Goal: Task Accomplishment & Management: Use online tool/utility

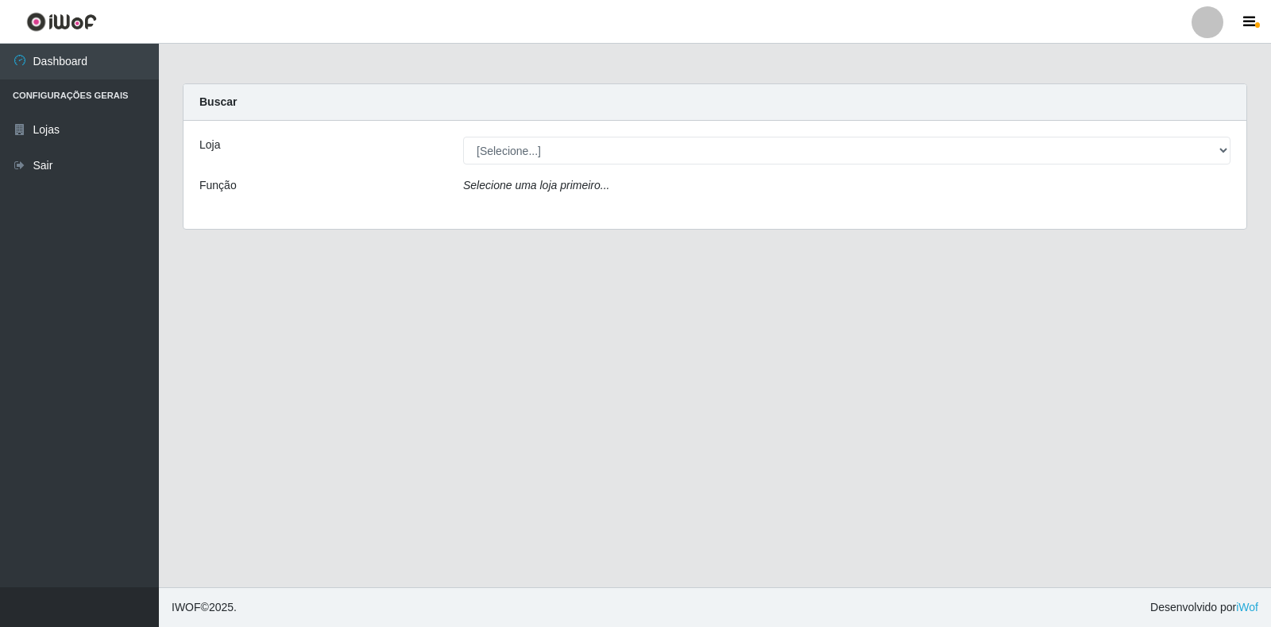
drag, startPoint x: 585, startPoint y: 155, endPoint x: 543, endPoint y: 187, distance: 52.1
click at [543, 187] on icon "Selecione uma loja primeiro..." at bounding box center [536, 185] width 146 height 13
drag, startPoint x: 582, startPoint y: 149, endPoint x: 550, endPoint y: 191, distance: 53.2
click at [550, 191] on icon "Selecione uma loja primeiro..." at bounding box center [536, 185] width 146 height 13
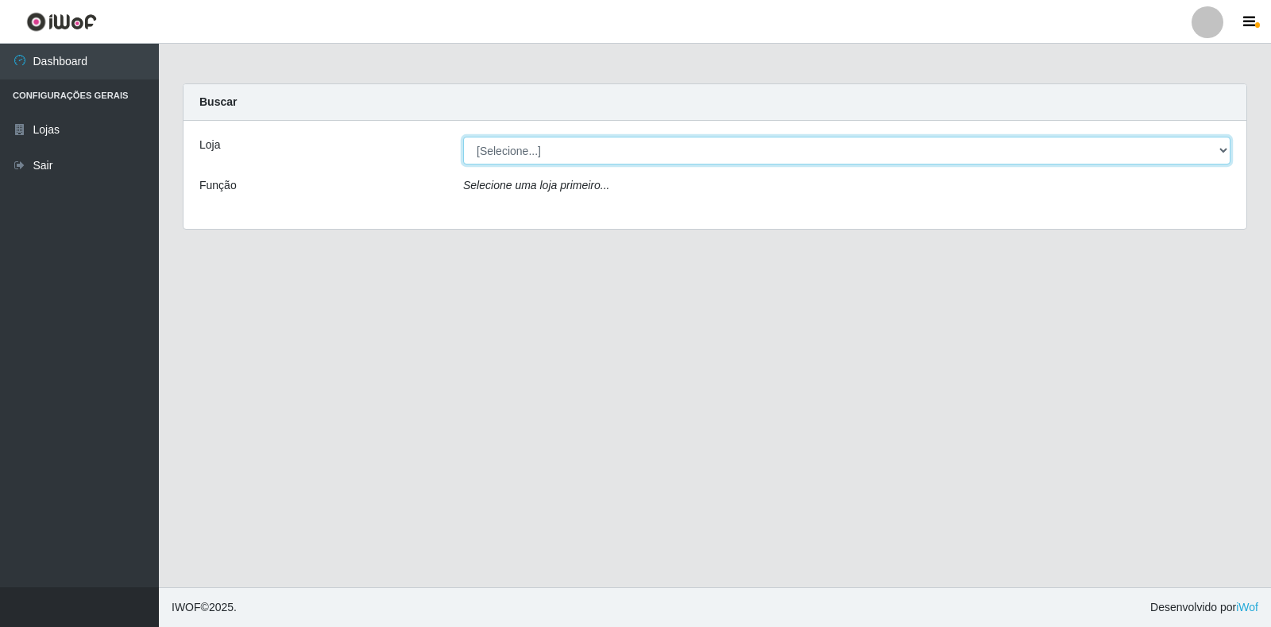
drag, startPoint x: 612, startPoint y: 148, endPoint x: 640, endPoint y: 144, distance: 28.9
click at [615, 148] on select "[Selecione...] Extrabom - Loja 18 Goiabeiras" at bounding box center [846, 151] width 767 height 28
select select "501"
click at [463, 137] on select "[Selecione...] Extrabom - Loja 18 Goiabeiras" at bounding box center [846, 151] width 767 height 28
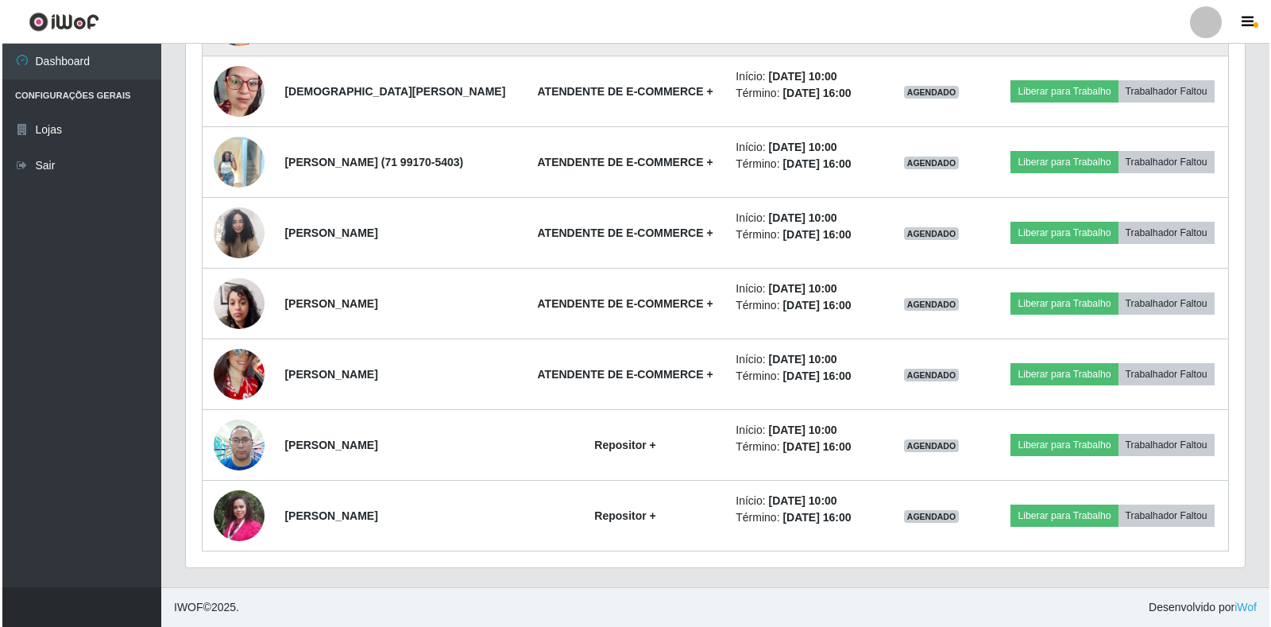
scroll to position [552, 0]
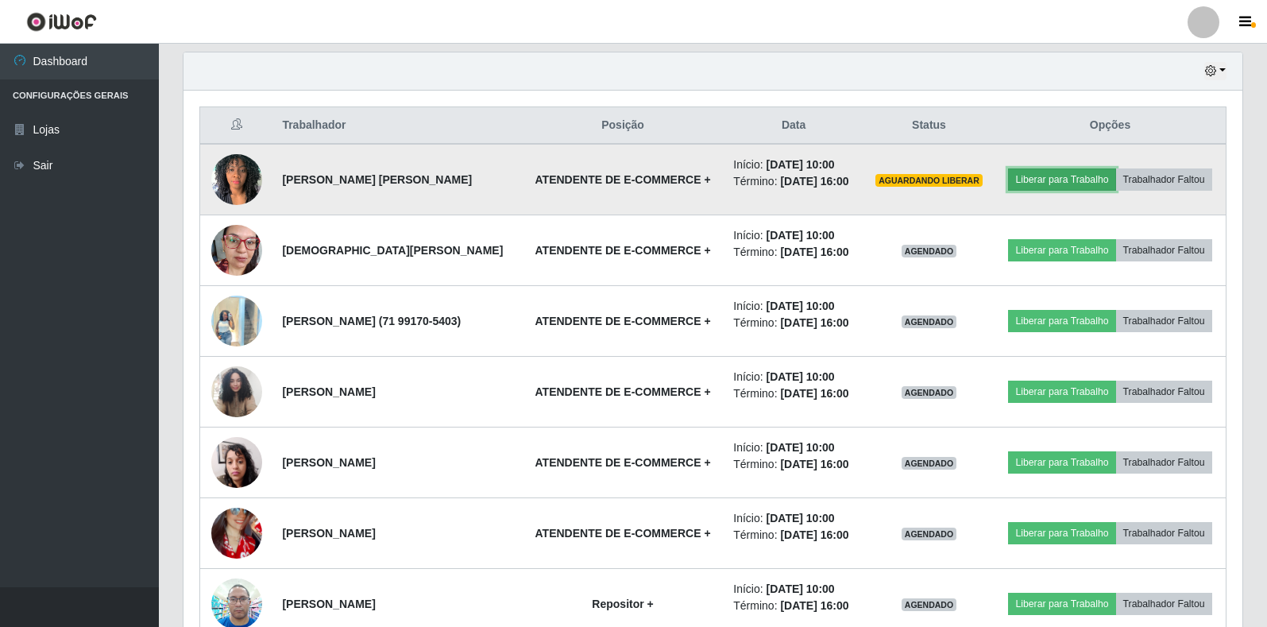
click at [1048, 180] on button "Liberar para Trabalho" at bounding box center [1061, 179] width 107 height 22
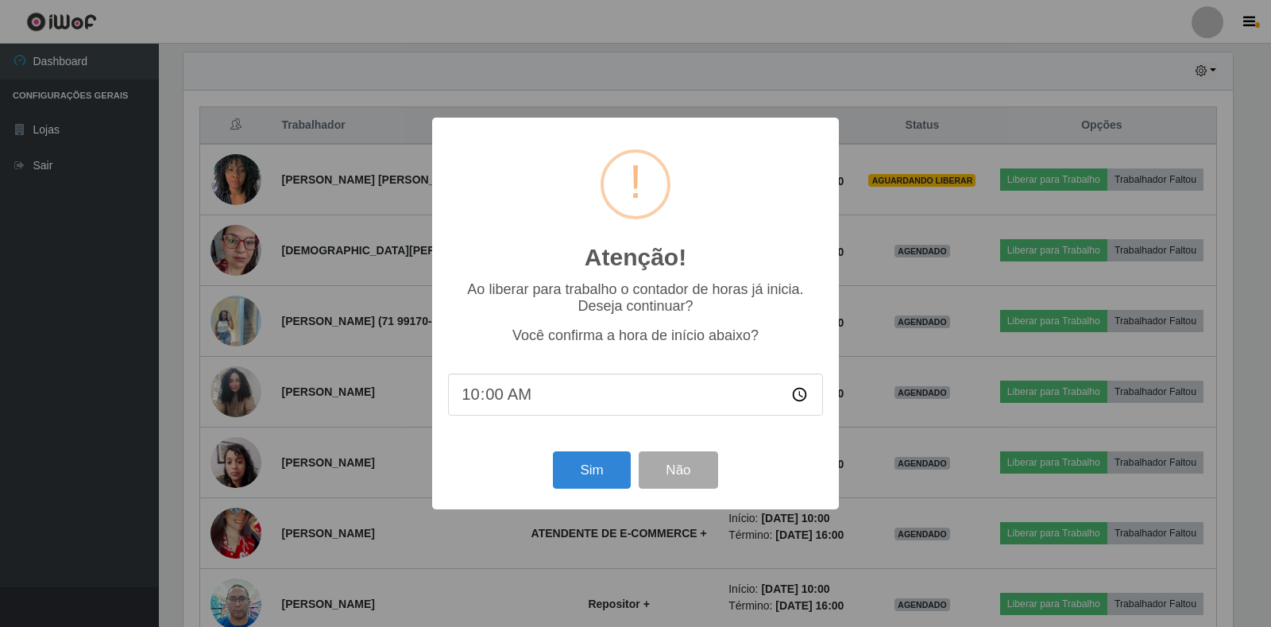
scroll to position [330, 1049]
click at [624, 469] on button "Sim" at bounding box center [591, 469] width 77 height 37
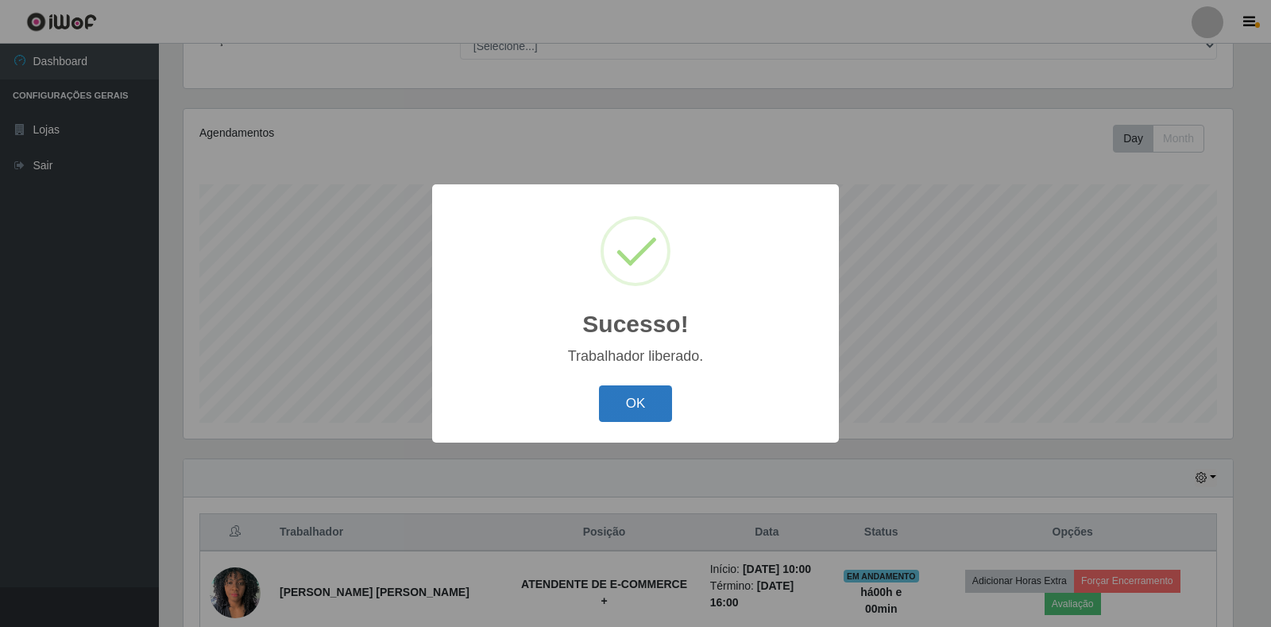
click at [634, 390] on button "OK" at bounding box center [636, 403] width 74 height 37
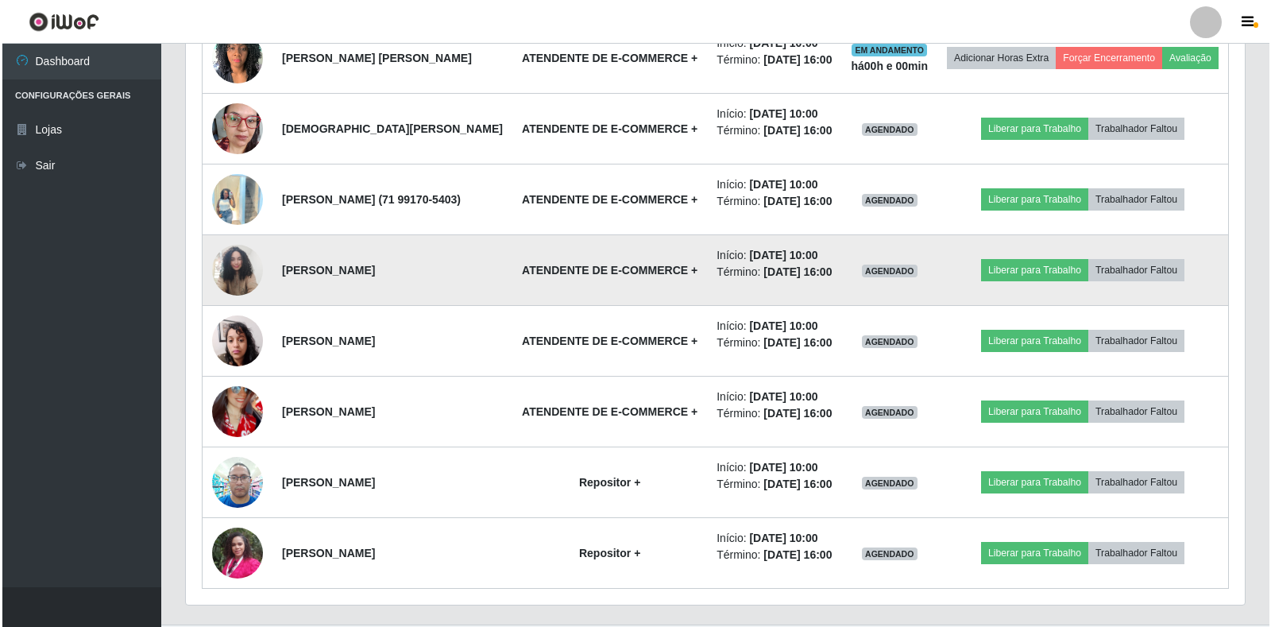
scroll to position [701, 0]
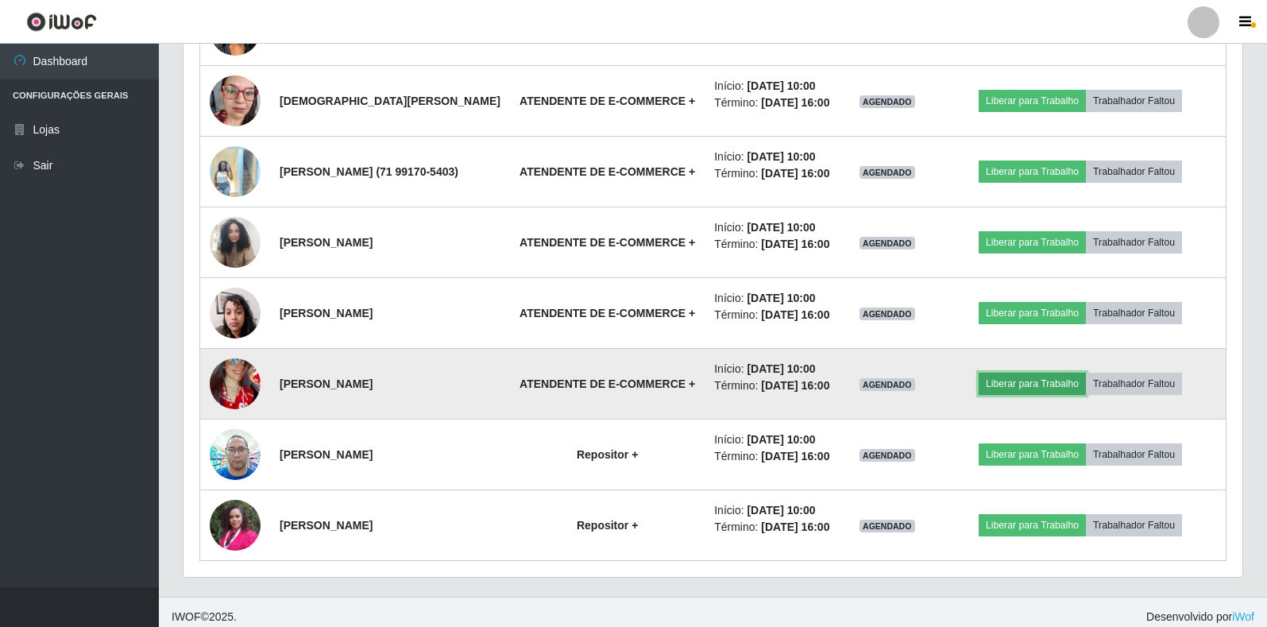
click at [1045, 395] on button "Liberar para Trabalho" at bounding box center [1032, 384] width 107 height 22
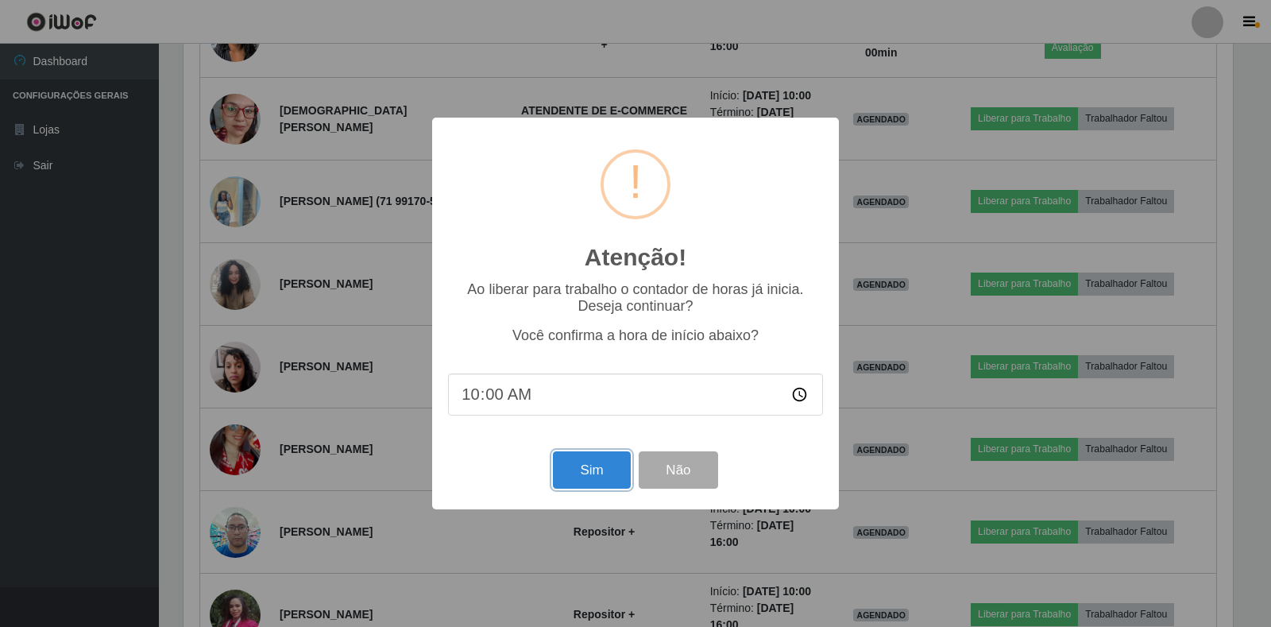
drag, startPoint x: 604, startPoint y: 466, endPoint x: 715, endPoint y: 474, distance: 110.7
click at [604, 466] on button "Sim" at bounding box center [591, 469] width 77 height 37
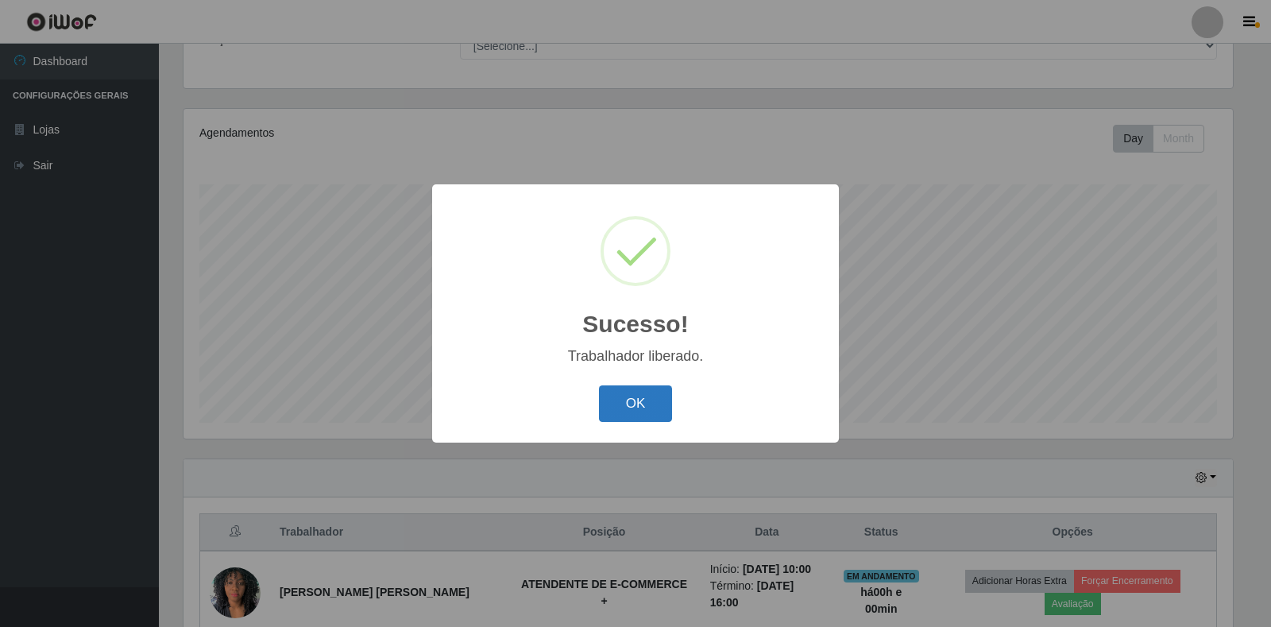
click at [624, 418] on button "OK" at bounding box center [636, 403] width 74 height 37
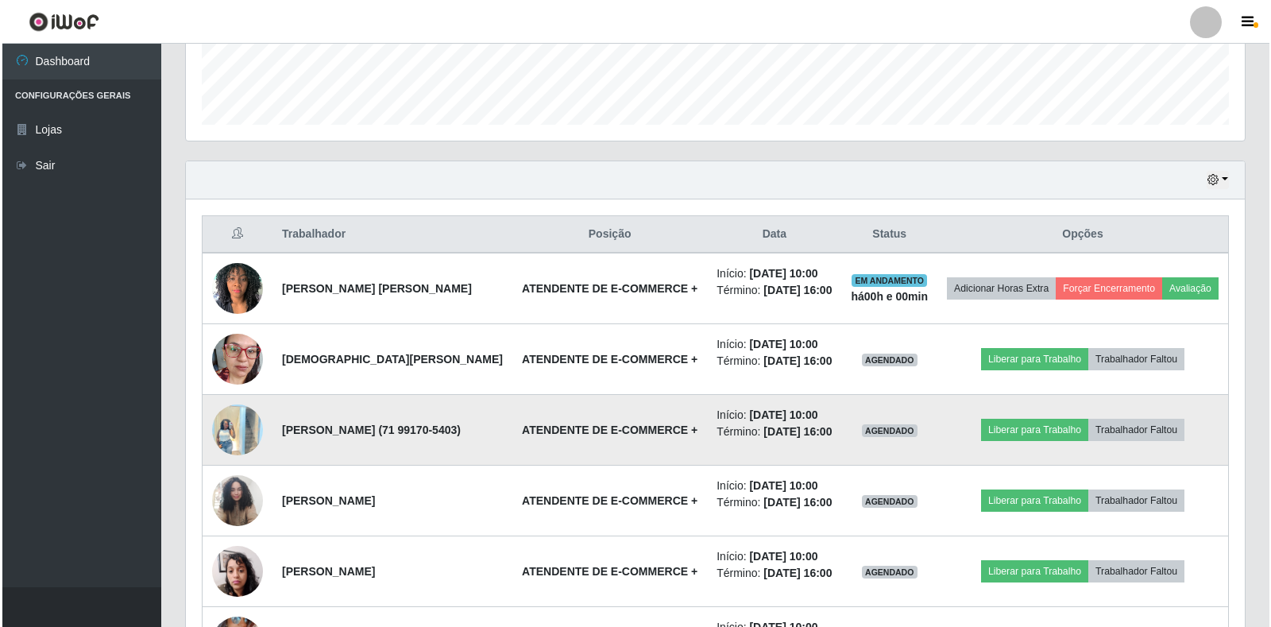
scroll to position [781, 0]
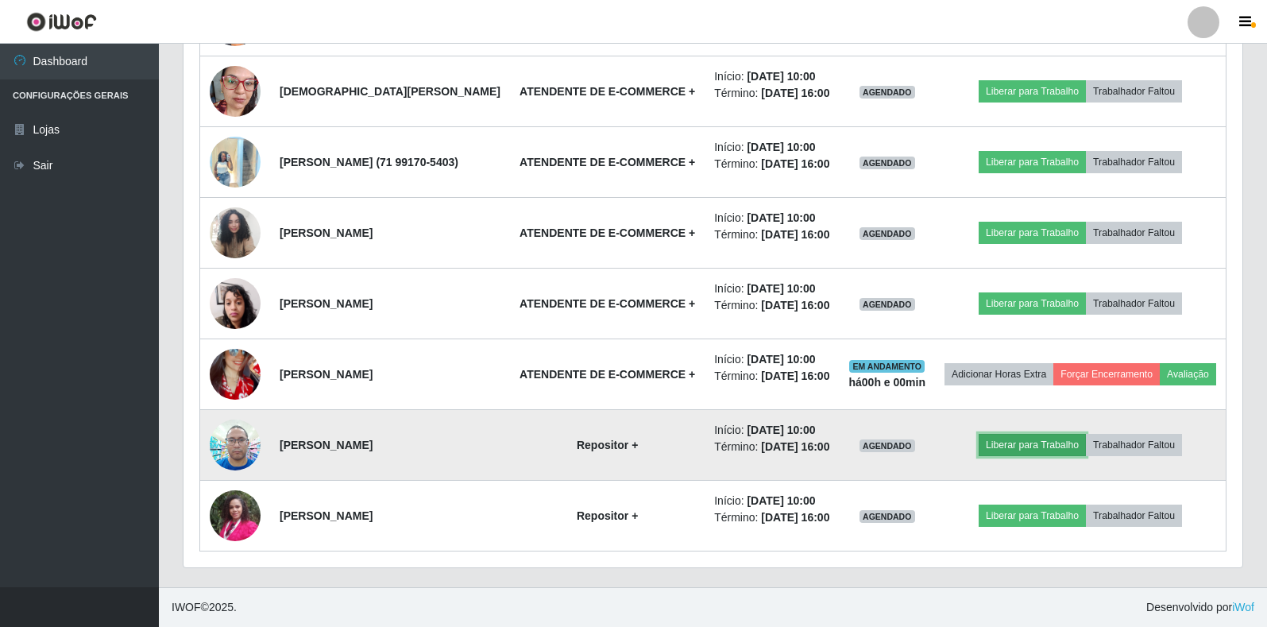
click at [1045, 444] on button "Liberar para Trabalho" at bounding box center [1032, 445] width 107 height 22
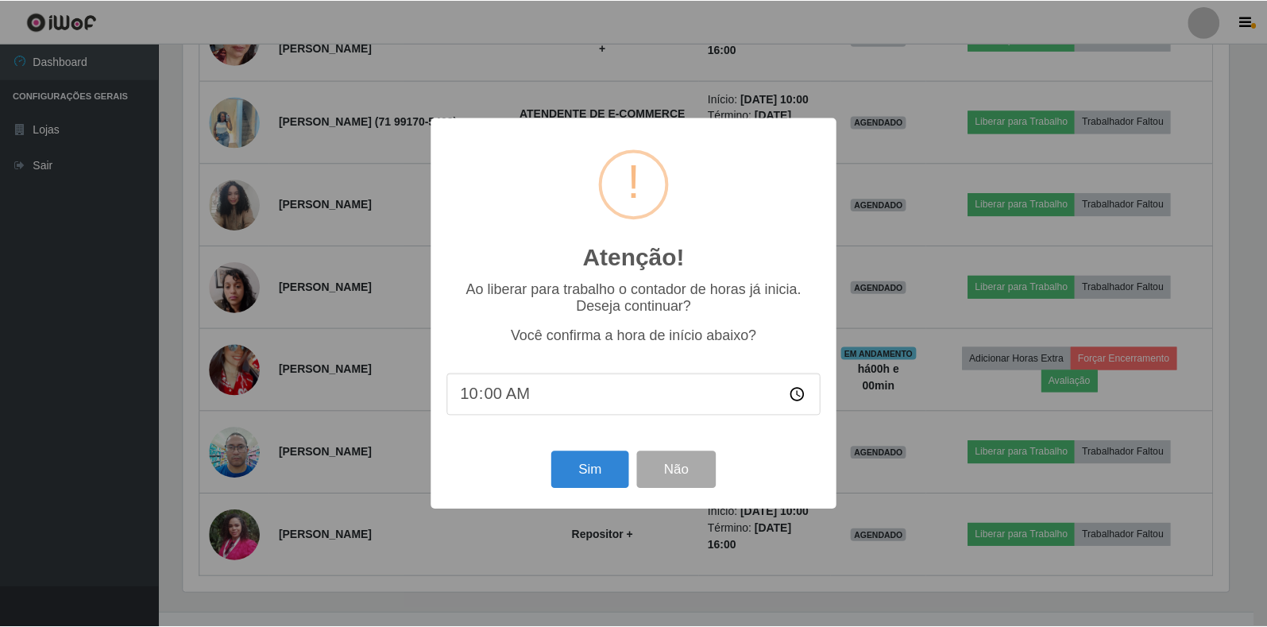
scroll to position [330, 1049]
click at [595, 477] on button "Sim" at bounding box center [591, 469] width 77 height 37
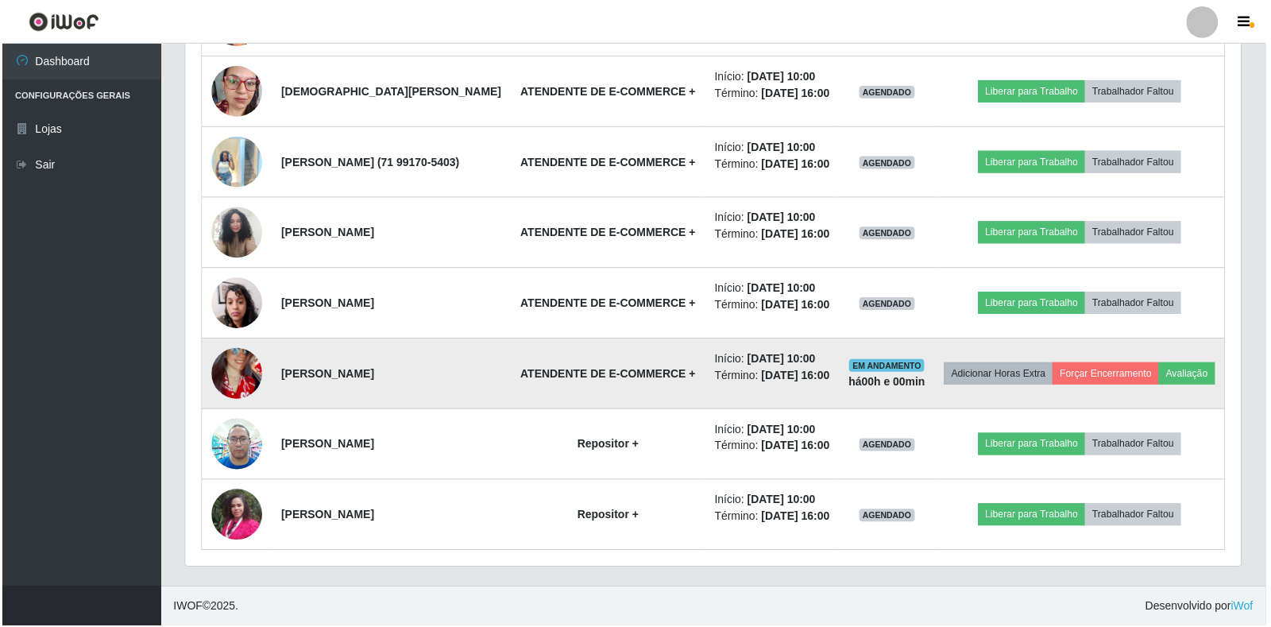
scroll to position [145, 0]
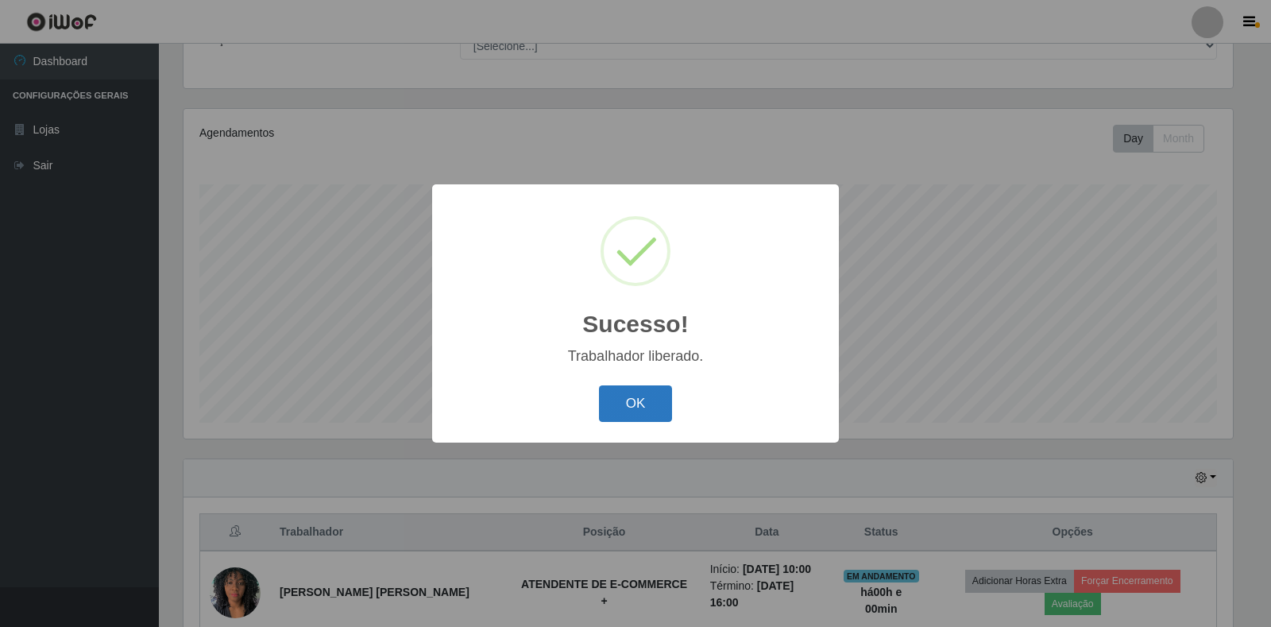
click at [639, 404] on button "OK" at bounding box center [636, 403] width 74 height 37
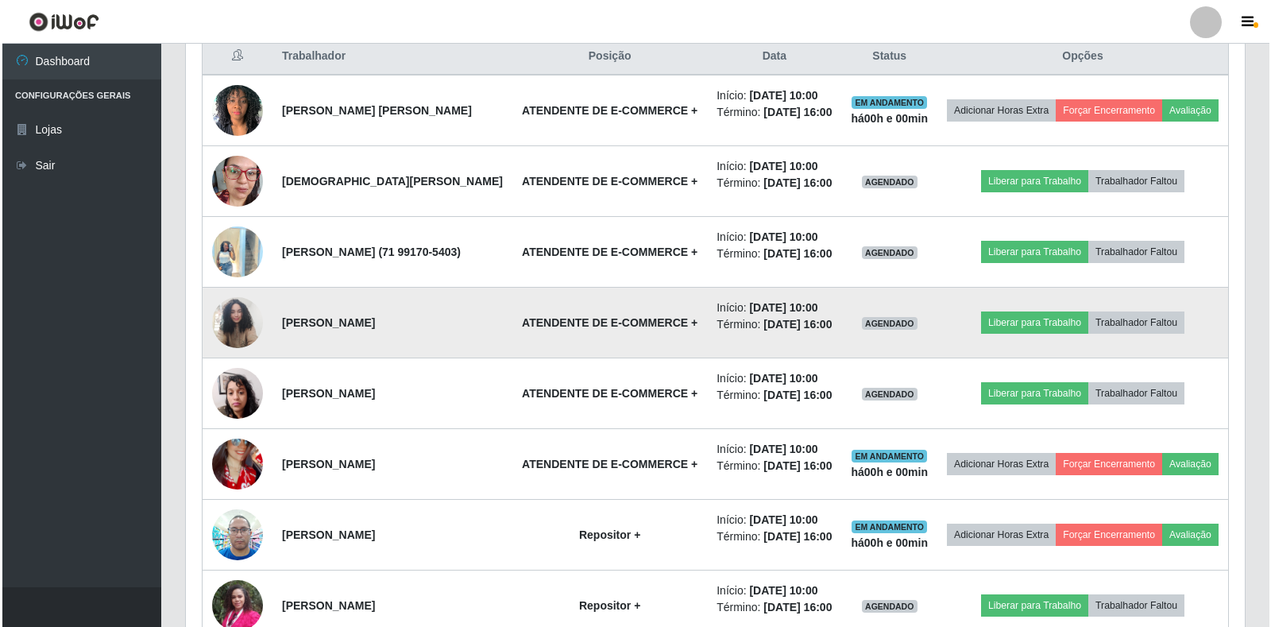
scroll to position [0, 0]
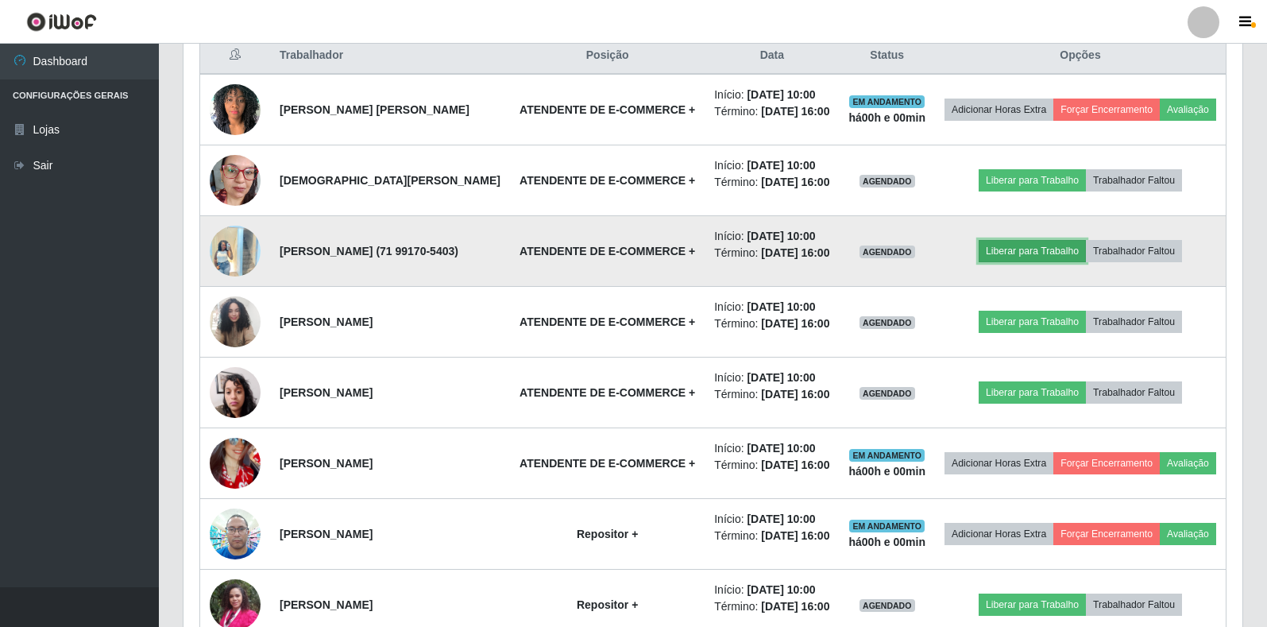
click at [1046, 262] on button "Liberar para Trabalho" at bounding box center [1032, 251] width 107 height 22
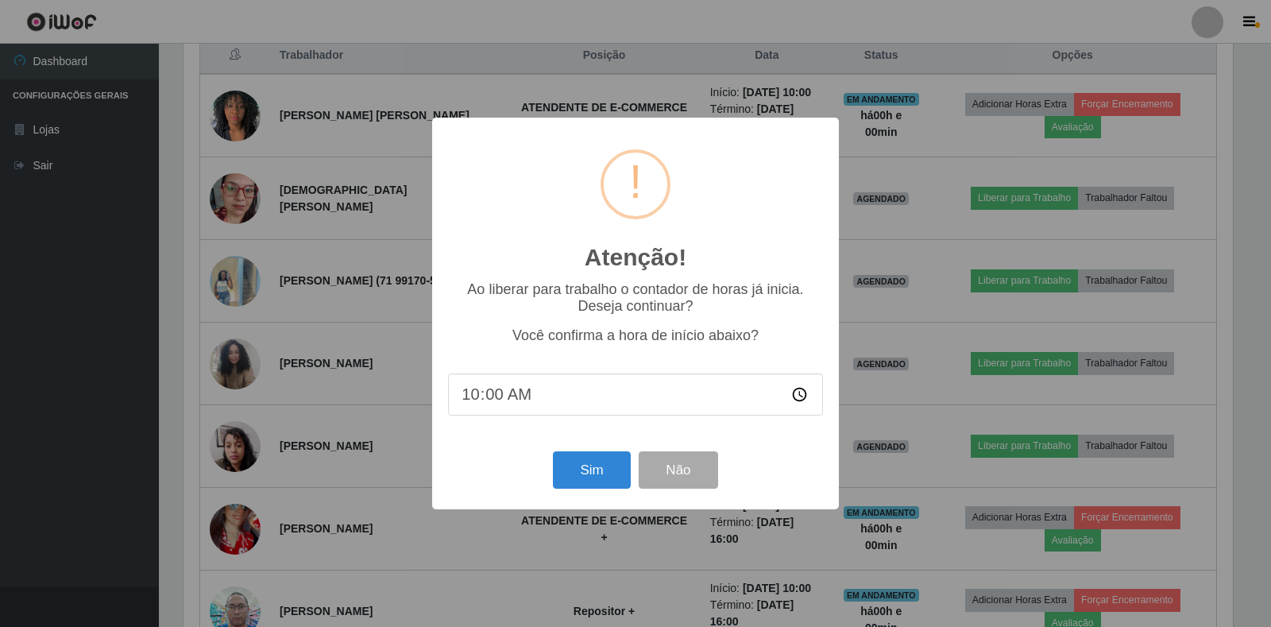
click at [1014, 280] on div "Atenção! × Ao liberar para trabalho o contador de horas já inicia. Deseja conti…" at bounding box center [635, 313] width 1271 height 627
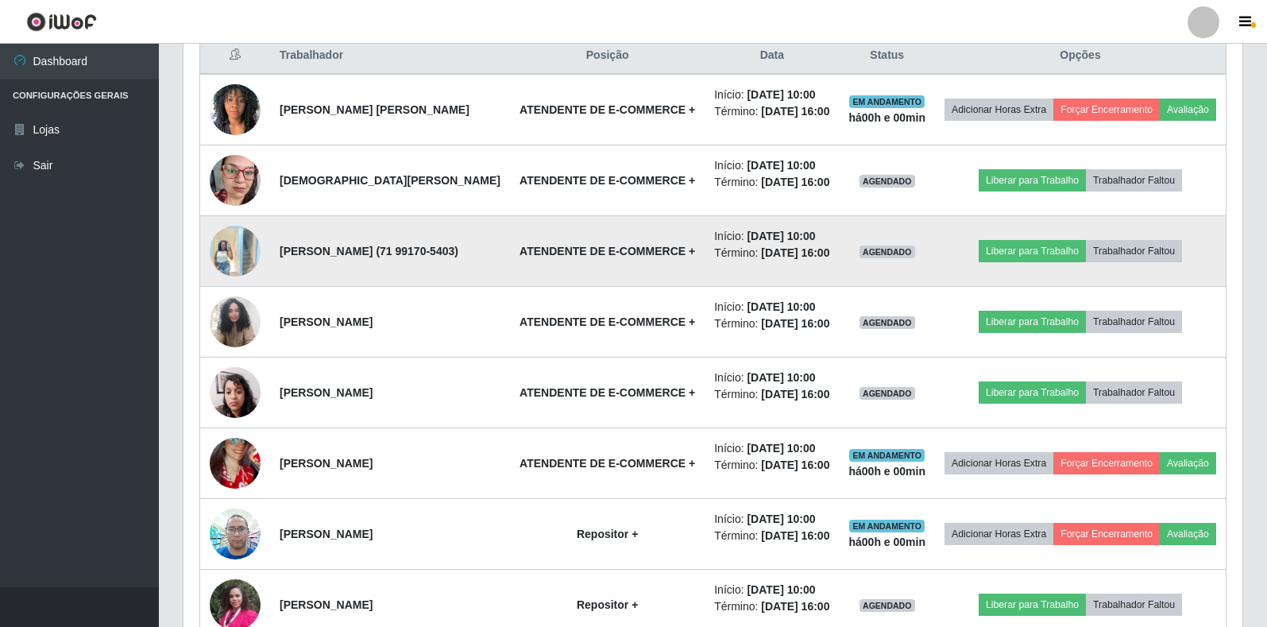
drag, startPoint x: 1028, startPoint y: 271, endPoint x: 966, endPoint y: 292, distance: 65.3
click at [966, 287] on td "Liberar para Trabalho Trabalhador Faltou" at bounding box center [1080, 251] width 291 height 71
click at [1005, 262] on button "Liberar para Trabalho" at bounding box center [1032, 251] width 107 height 22
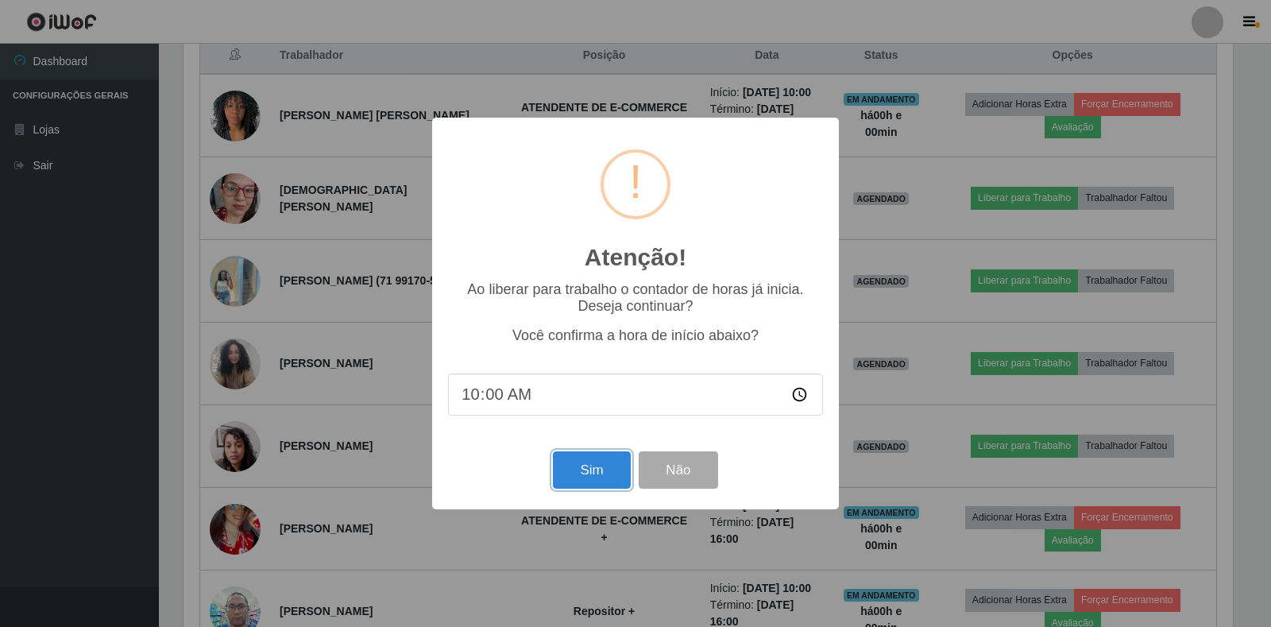
drag, startPoint x: 597, startPoint y: 470, endPoint x: 597, endPoint y: 462, distance: 8.0
click at [597, 467] on button "Sim" at bounding box center [591, 469] width 77 height 37
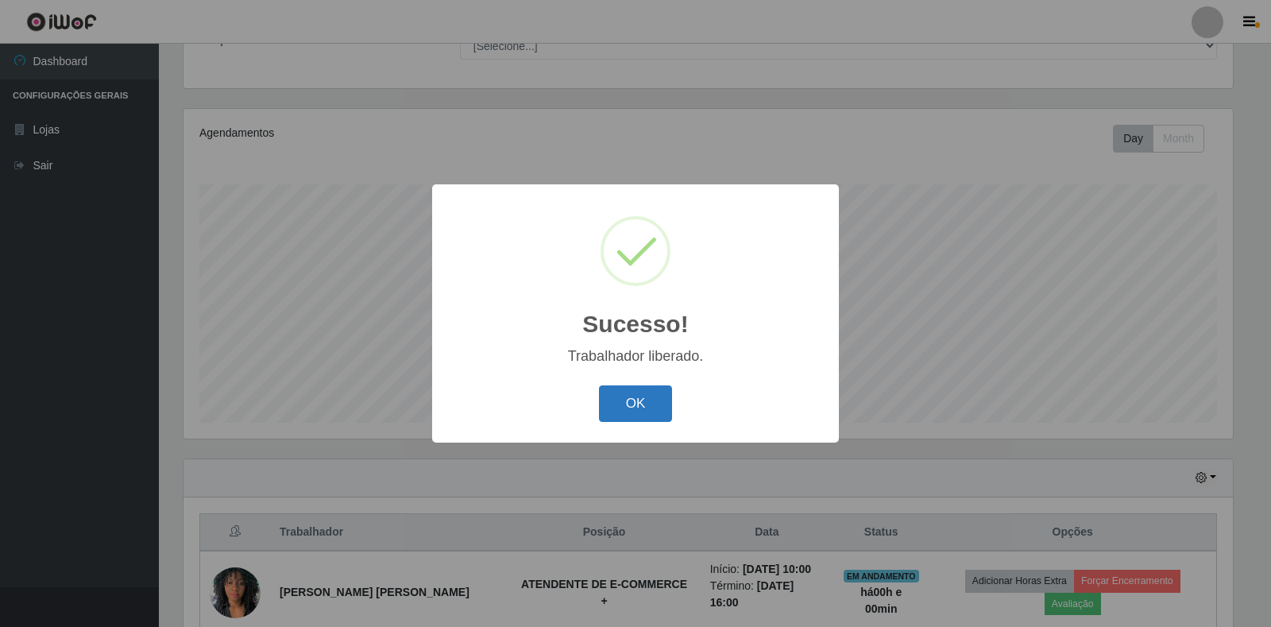
click at [612, 408] on button "OK" at bounding box center [636, 403] width 74 height 37
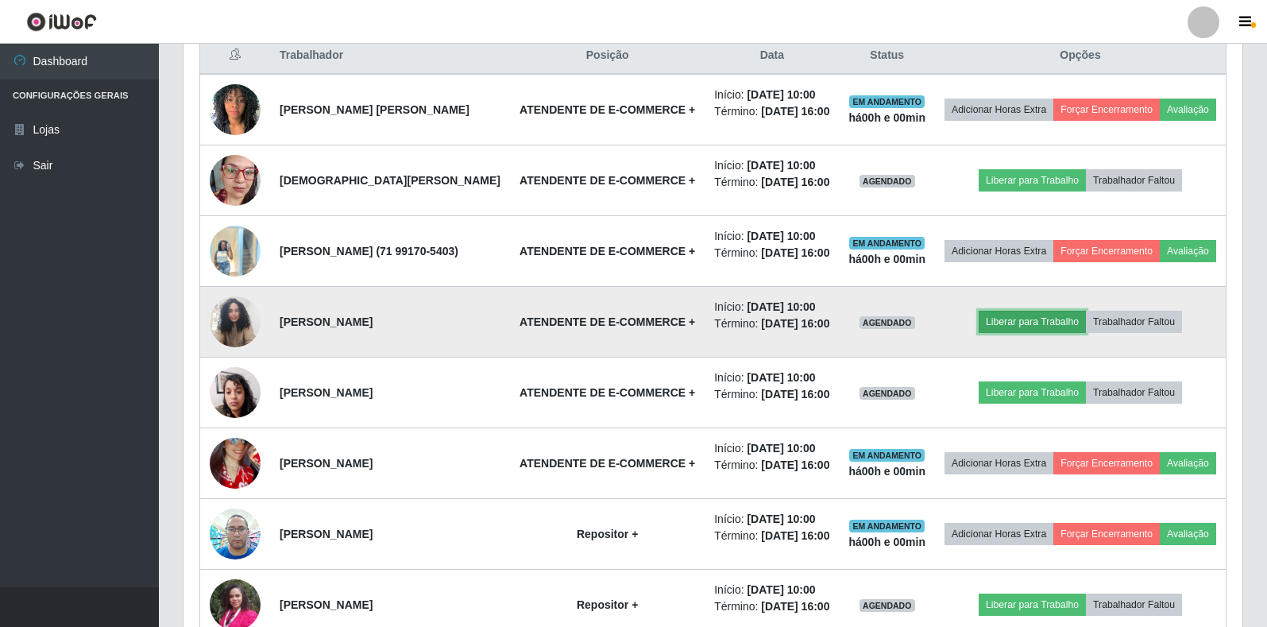
drag, startPoint x: 1050, startPoint y: 366, endPoint x: 991, endPoint y: 357, distance: 59.5
click at [991, 333] on button "Liberar para Trabalho" at bounding box center [1032, 322] width 107 height 22
click at [1003, 333] on button "Liberar para Trabalho" at bounding box center [1032, 322] width 107 height 22
click at [1040, 333] on button "Liberar para Trabalho" at bounding box center [1032, 322] width 107 height 22
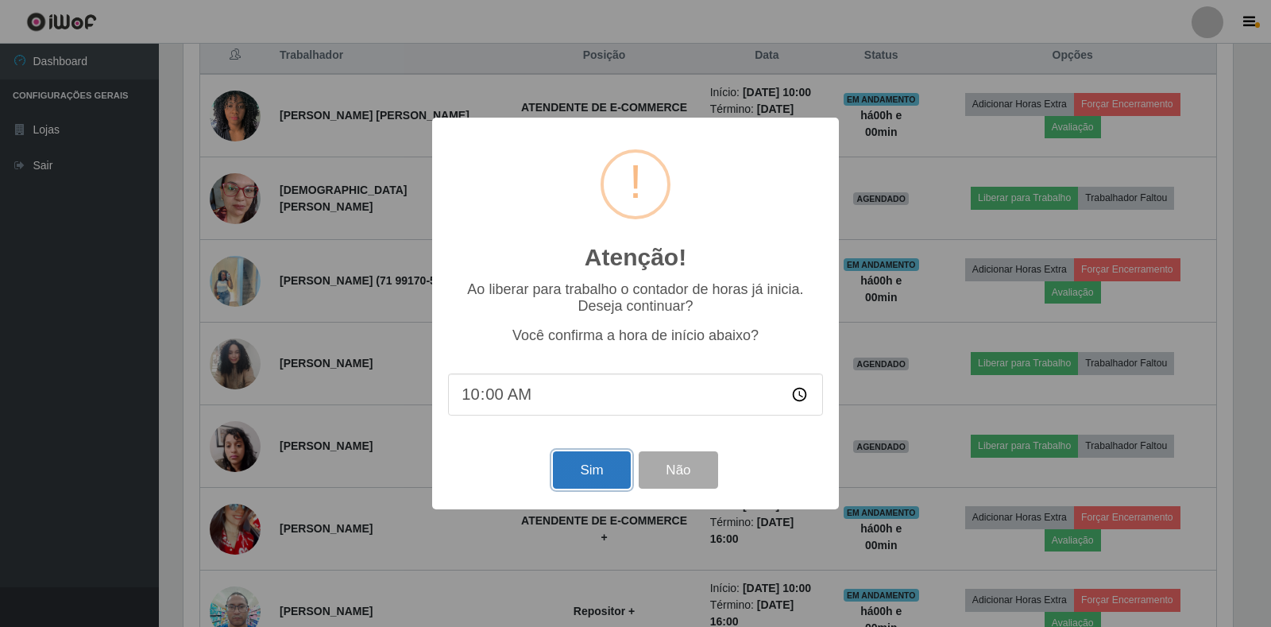
click at [601, 488] on button "Sim" at bounding box center [591, 469] width 77 height 37
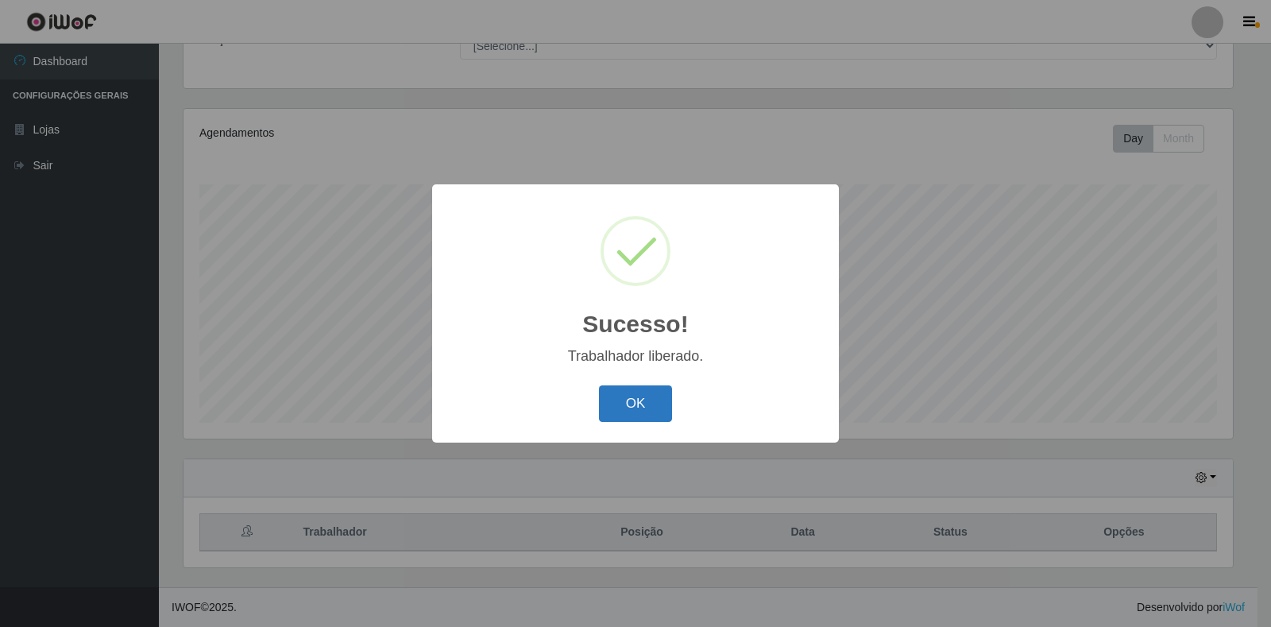
click at [600, 412] on div "Sucesso! × Trabalhador liberado. OK Cancel" at bounding box center [635, 312] width 407 height 257
click at [605, 405] on button "OK" at bounding box center [636, 403] width 74 height 37
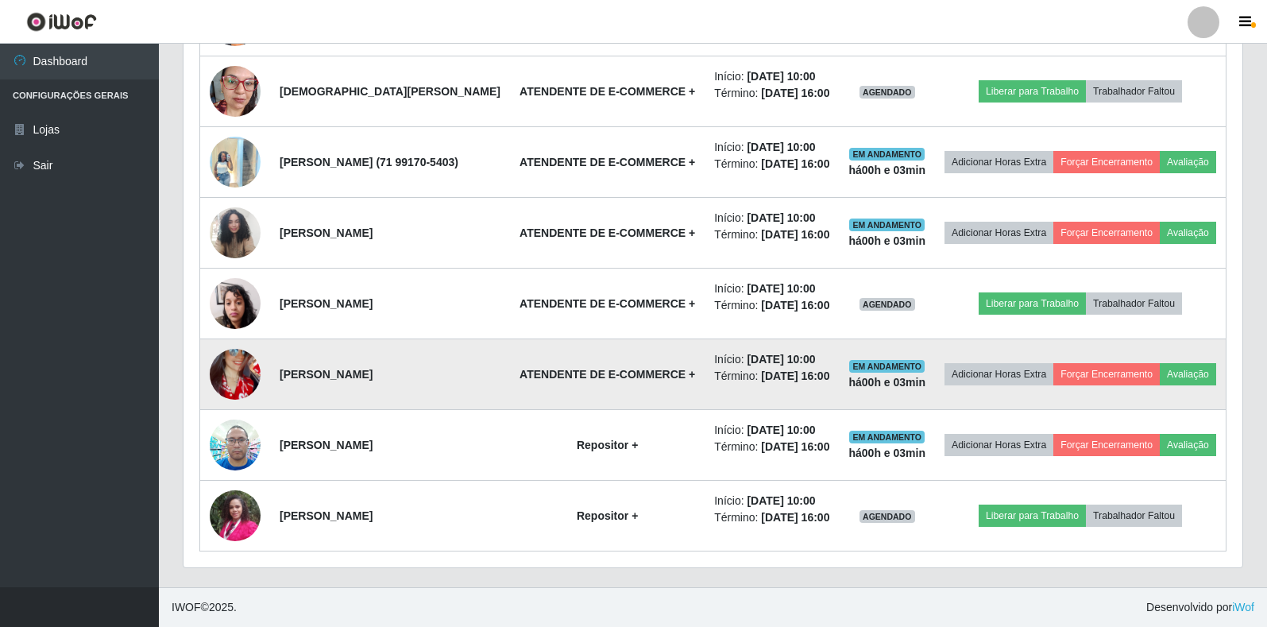
scroll to position [806, 0]
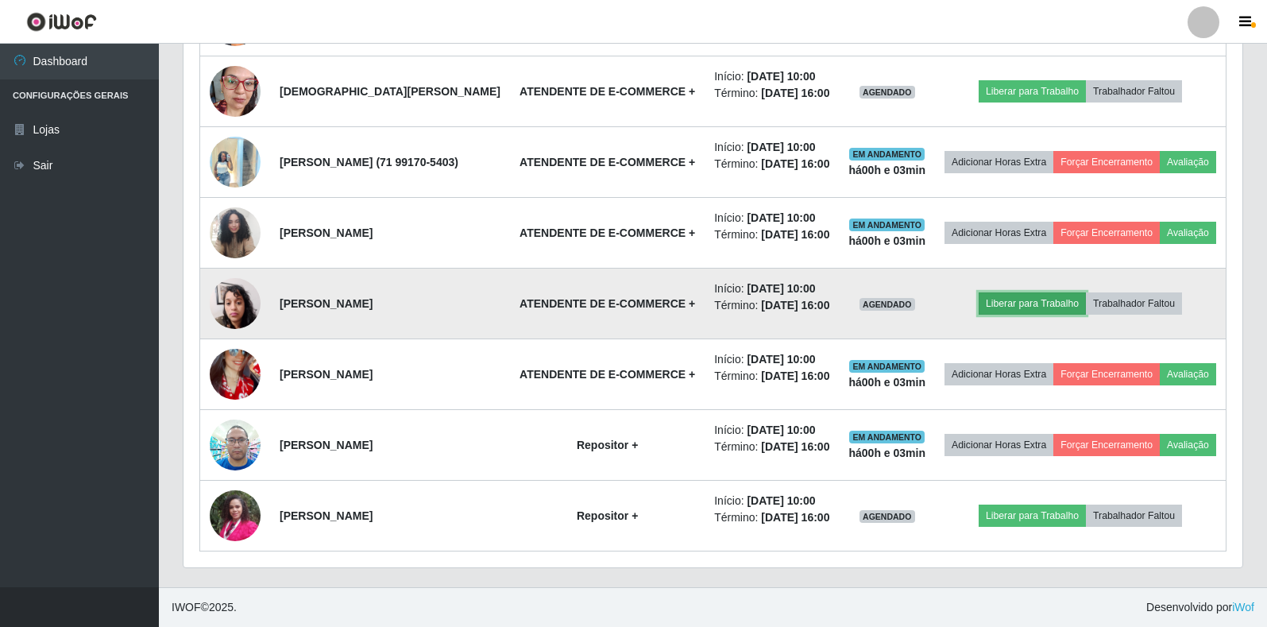
drag, startPoint x: 1008, startPoint y: 262, endPoint x: 1006, endPoint y: 251, distance: 11.2
click at [1006, 292] on button "Liberar para Trabalho" at bounding box center [1032, 303] width 107 height 22
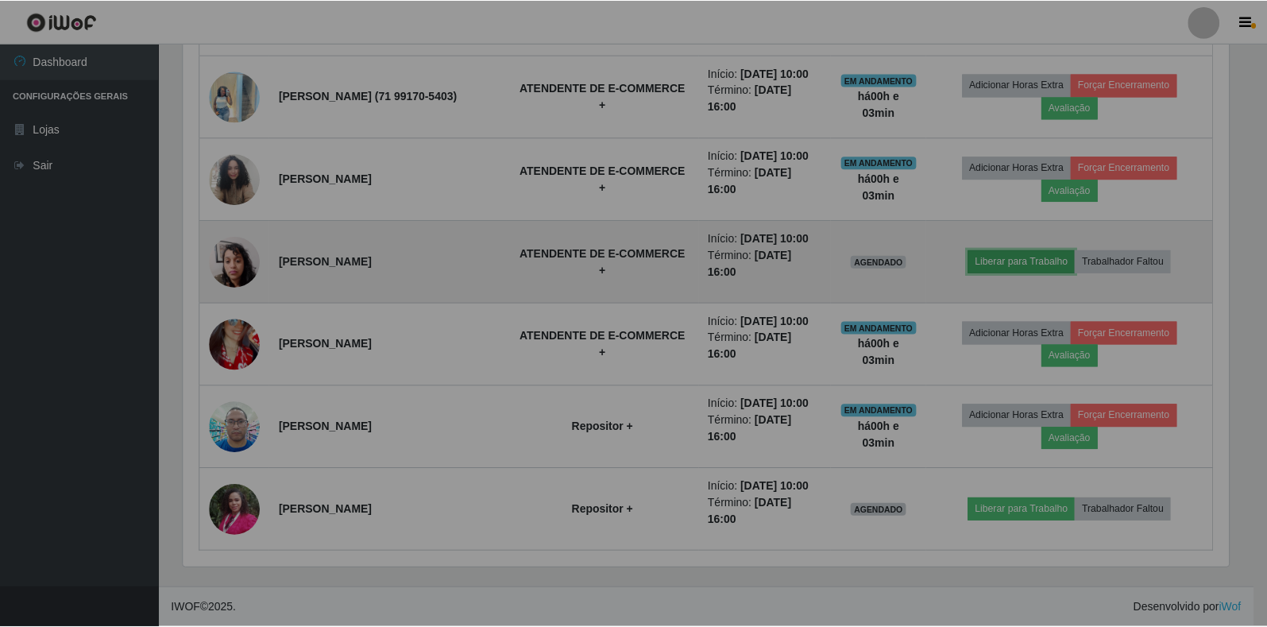
scroll to position [330, 1059]
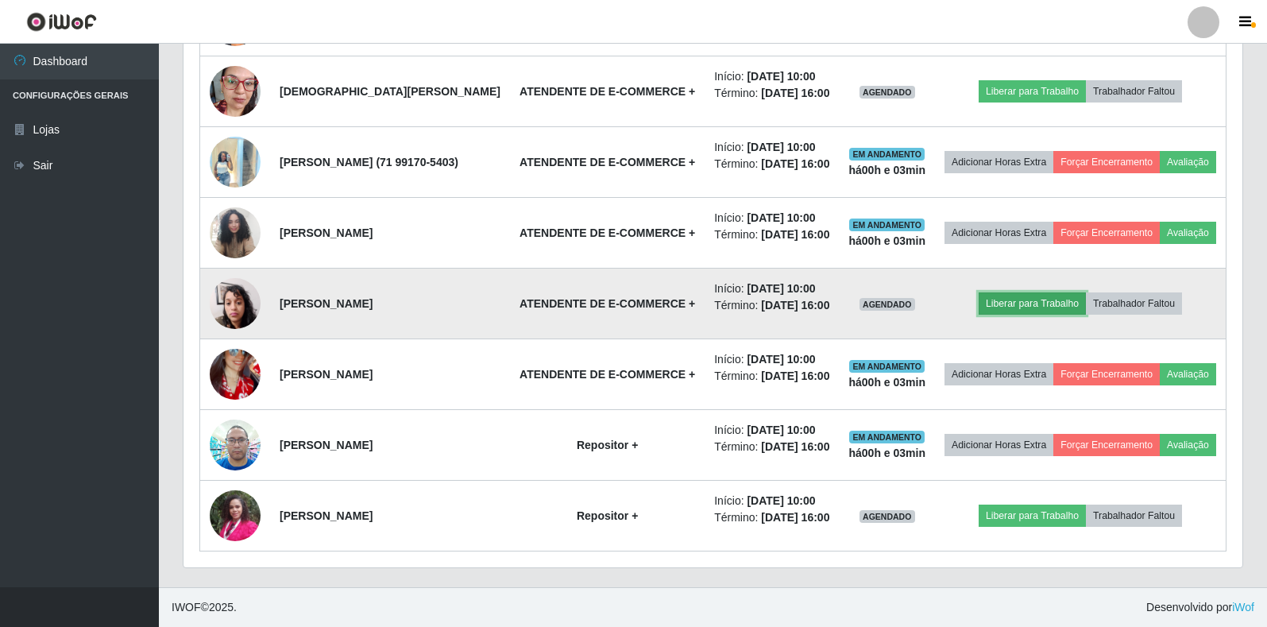
click at [1032, 292] on button "Liberar para Trabalho" at bounding box center [1032, 303] width 107 height 22
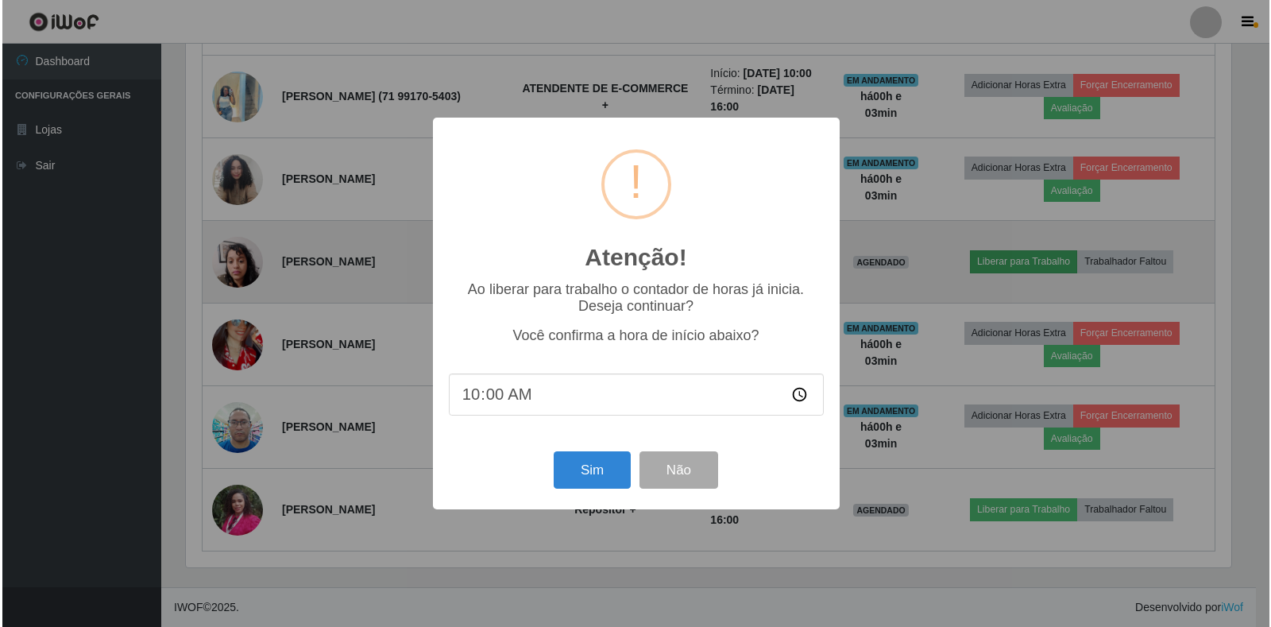
scroll to position [330, 1049]
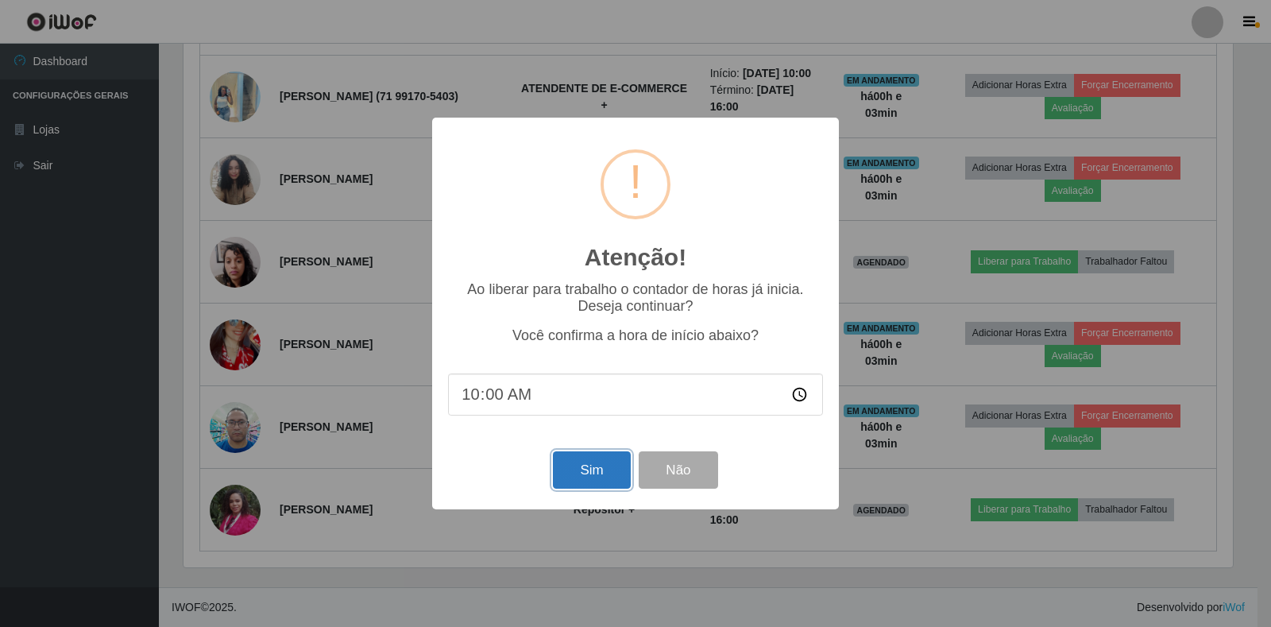
click at [572, 475] on button "Sim" at bounding box center [591, 469] width 77 height 37
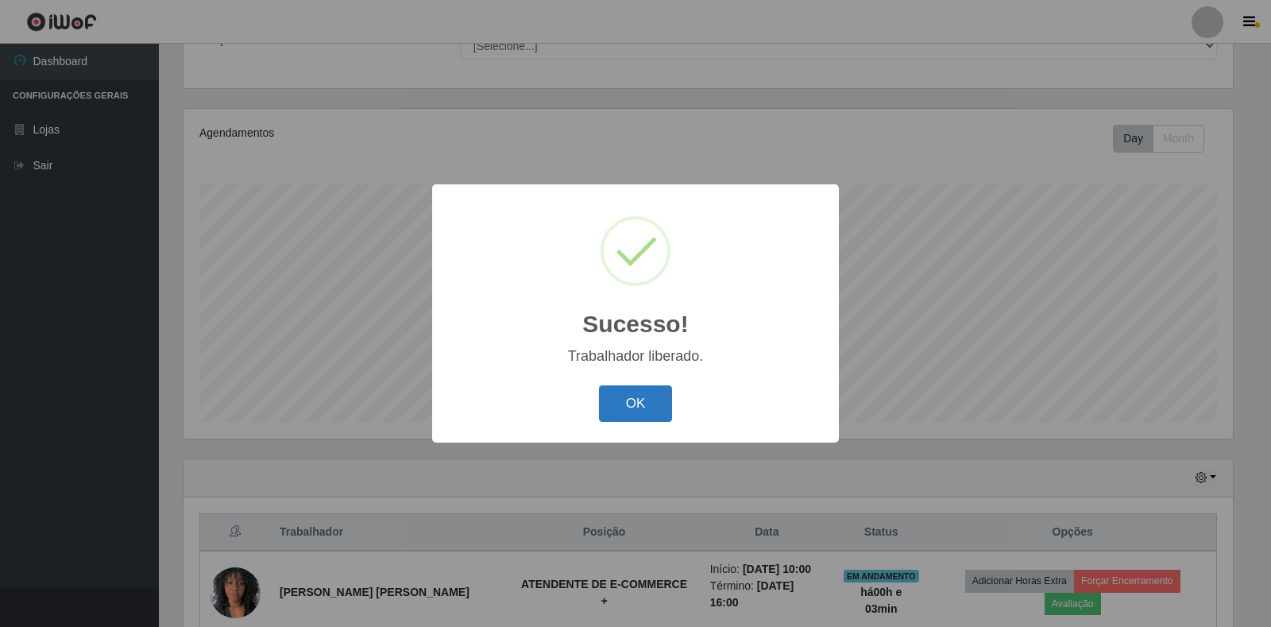
click at [647, 415] on button "OK" at bounding box center [636, 403] width 74 height 37
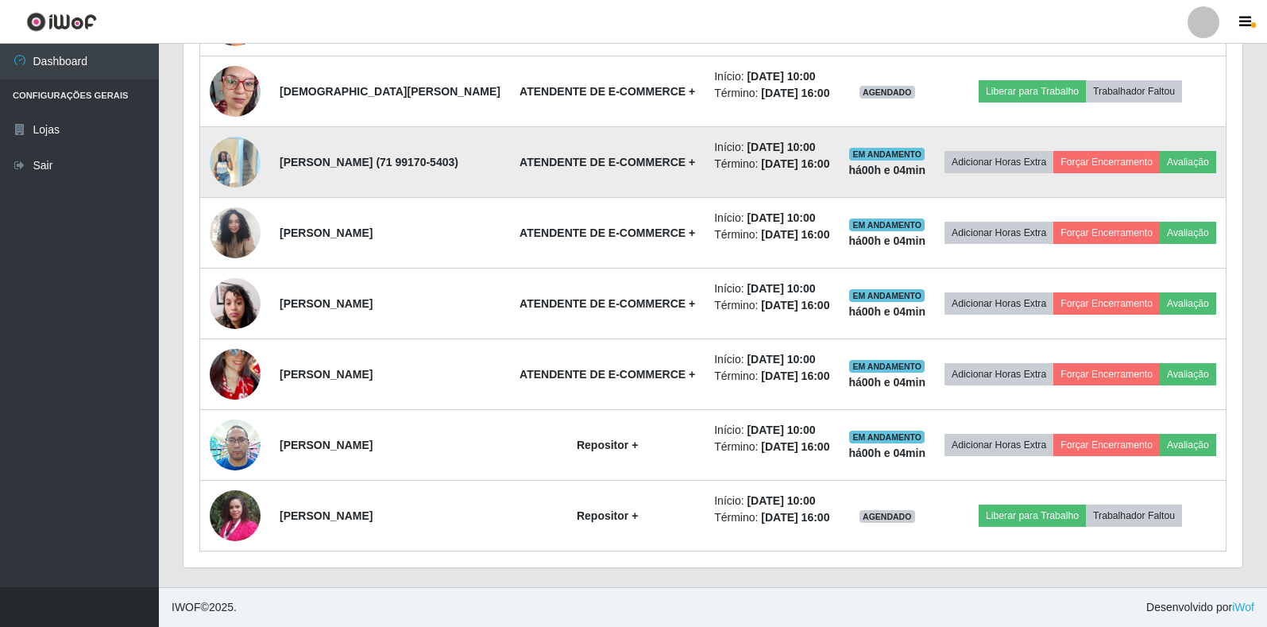
scroll to position [806, 0]
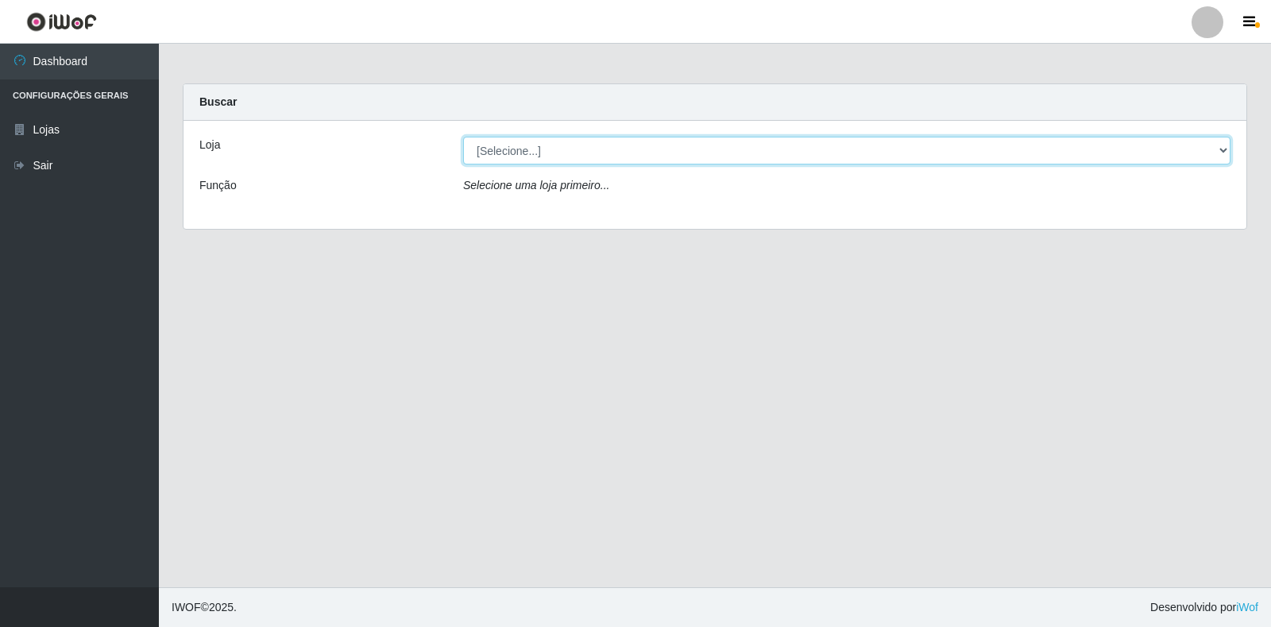
click at [1222, 153] on select "[Selecione...] Extrabom - Loja 18 Goiabeiras" at bounding box center [846, 151] width 767 height 28
select select "501"
click at [463, 137] on select "[Selecione...] Extrabom - Loja 18 Goiabeiras" at bounding box center [846, 151] width 767 height 28
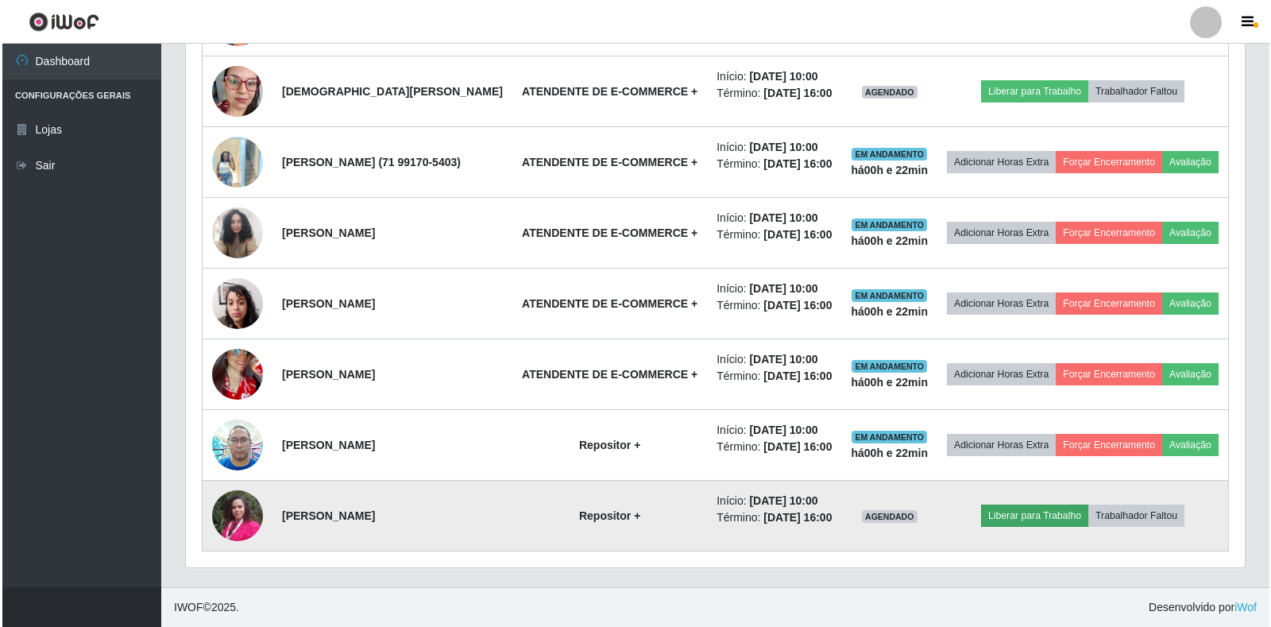
scroll to position [330, 1059]
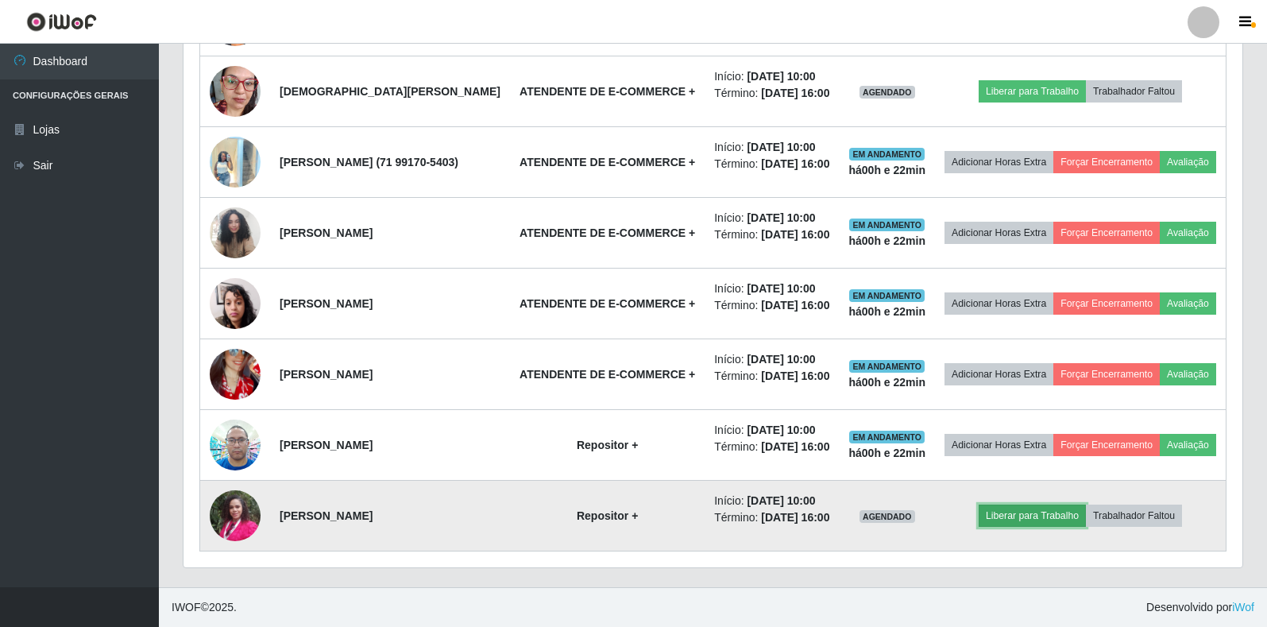
click at [1048, 523] on button "Liberar para Trabalho" at bounding box center [1032, 515] width 107 height 22
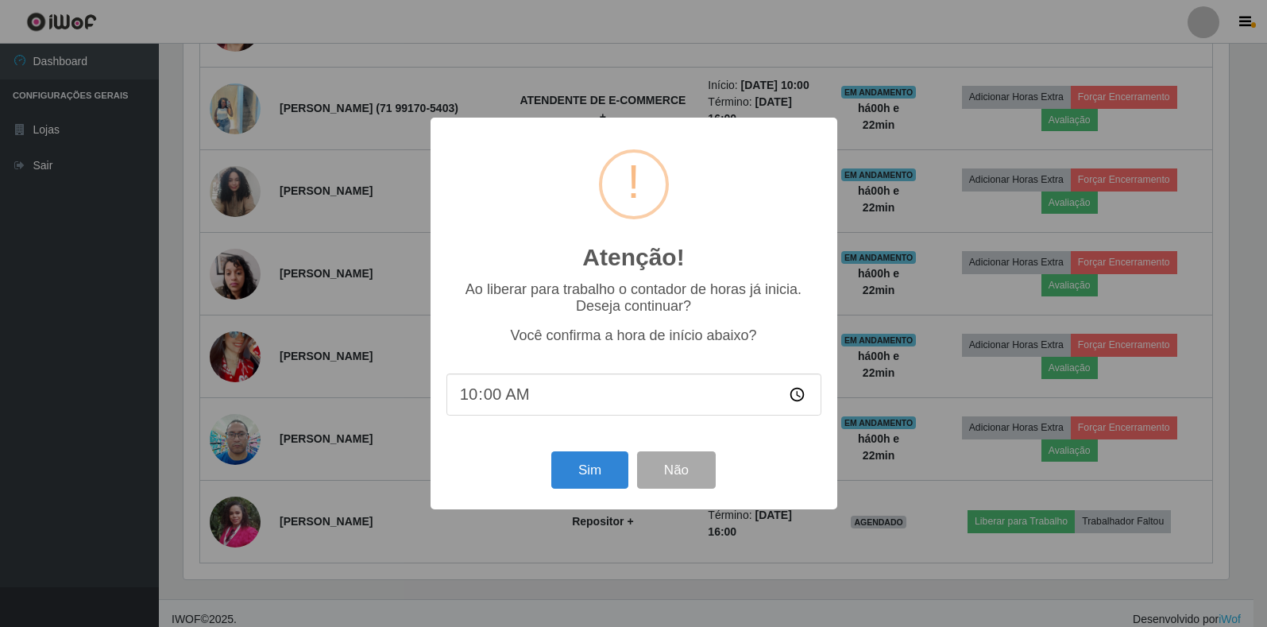
scroll to position [330, 1049]
click at [519, 400] on input "10:00" at bounding box center [635, 394] width 375 height 42
click at [503, 392] on input "10:00" at bounding box center [635, 394] width 375 height 42
click at [502, 392] on input "10:00" at bounding box center [635, 394] width 375 height 42
click at [491, 395] on input "10:00" at bounding box center [635, 394] width 375 height 42
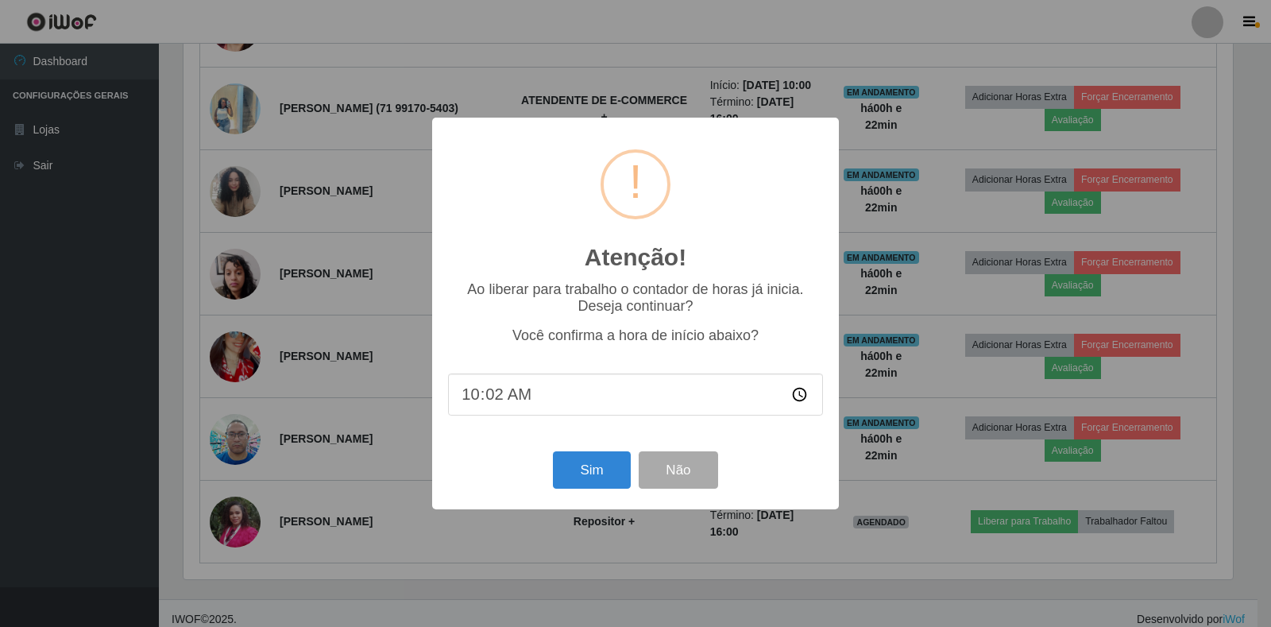
type input "10:20"
click at [599, 477] on button "Sim" at bounding box center [591, 469] width 77 height 37
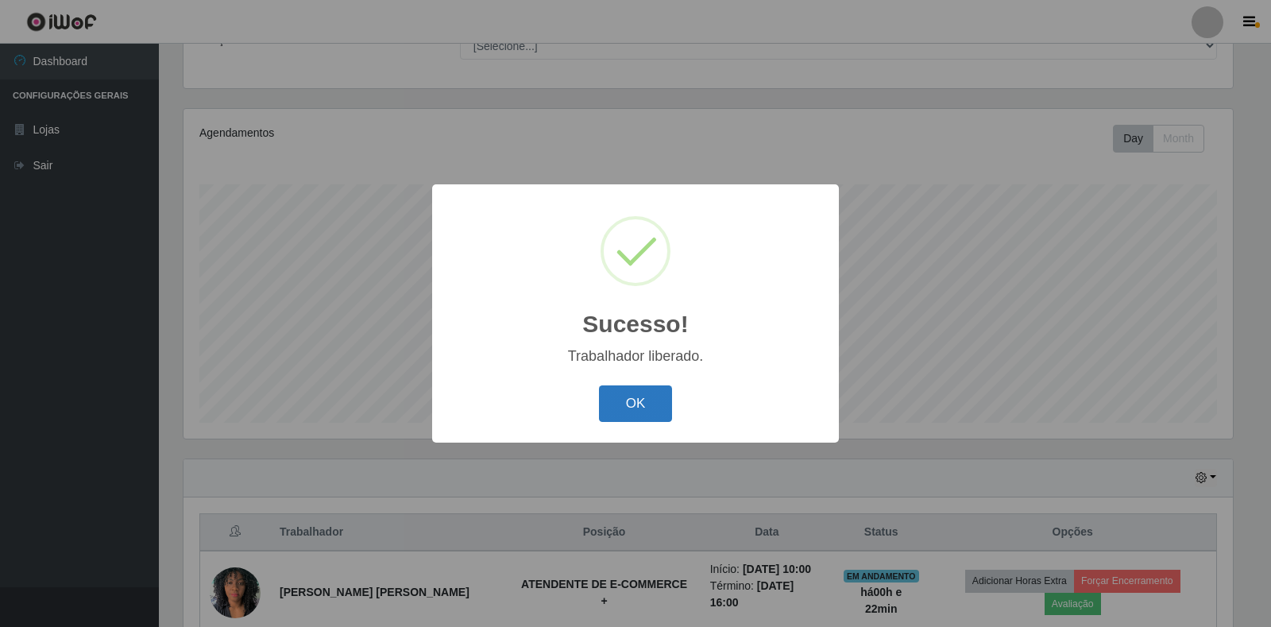
click at [647, 407] on button "OK" at bounding box center [636, 403] width 74 height 37
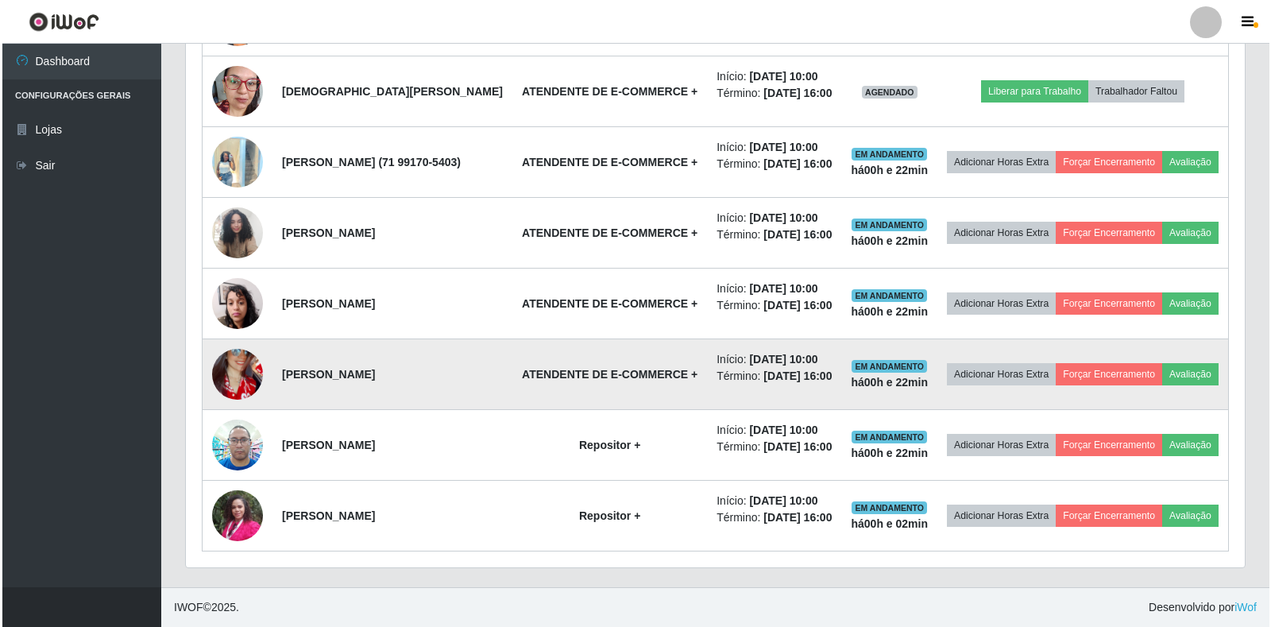
scroll to position [647, 0]
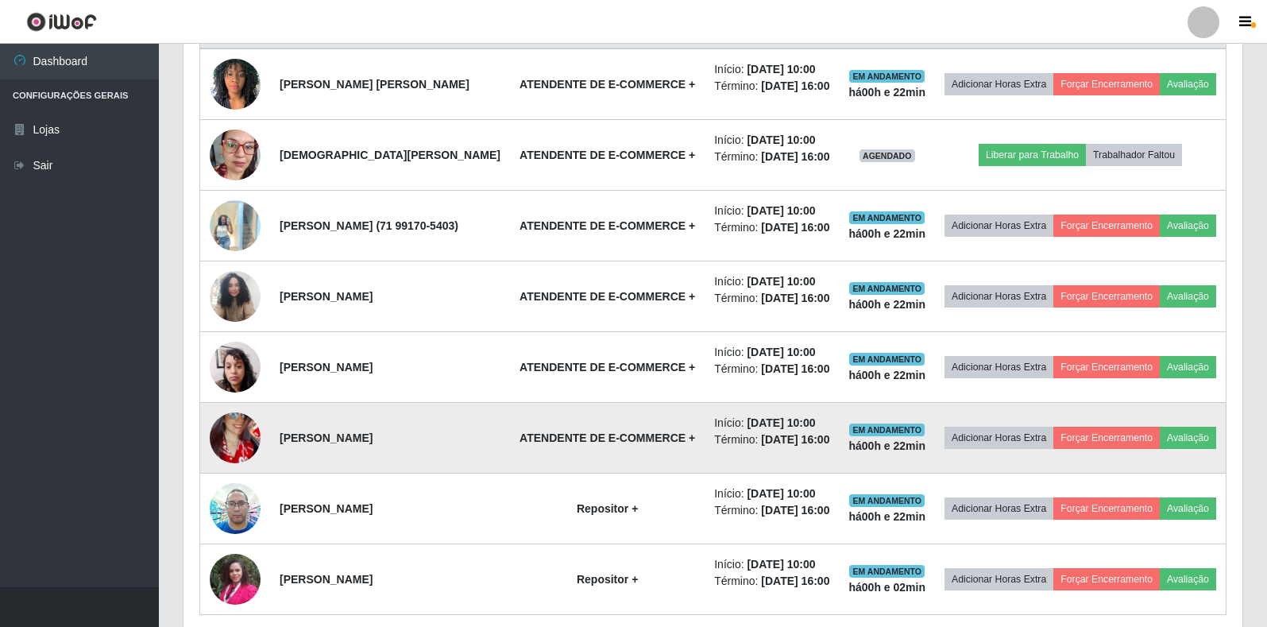
click at [210, 492] on img at bounding box center [235, 438] width 51 height 110
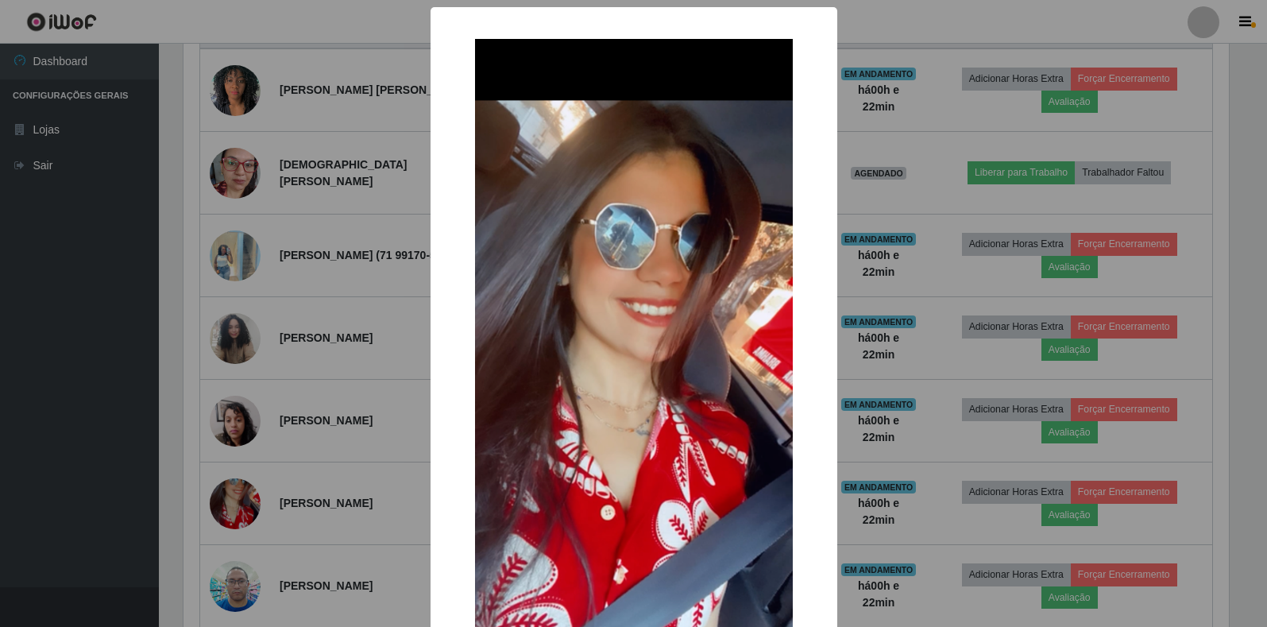
scroll to position [330, 1049]
click at [229, 495] on div "× OK Cancel" at bounding box center [635, 313] width 1271 height 627
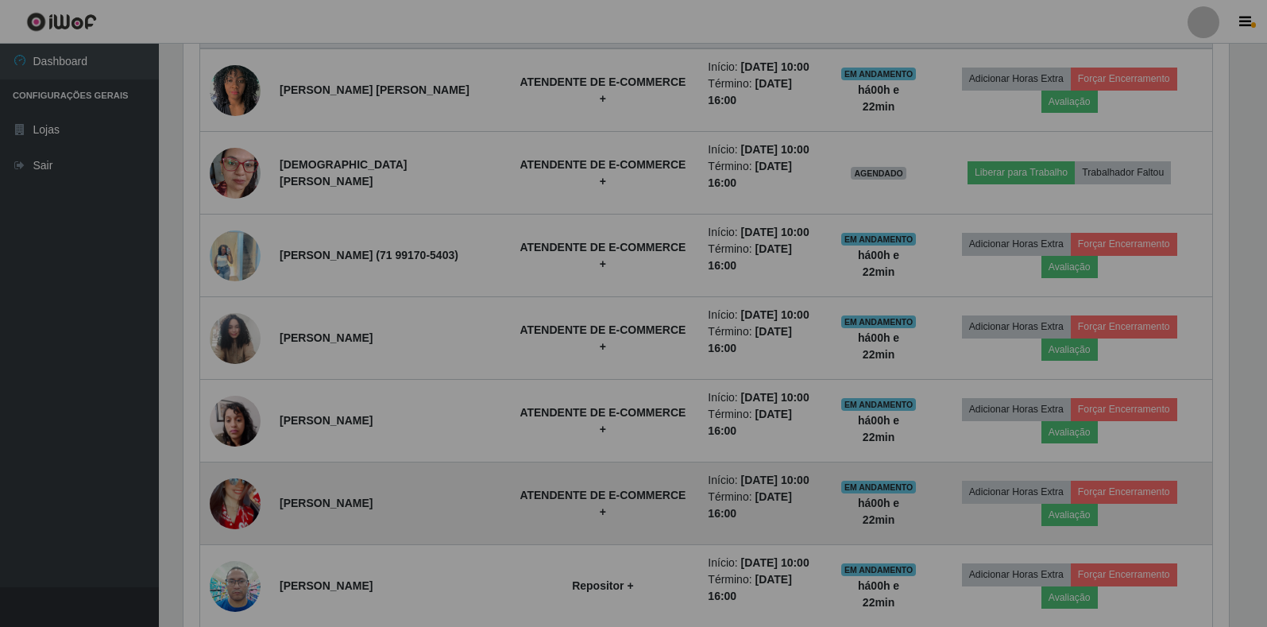
scroll to position [330, 1059]
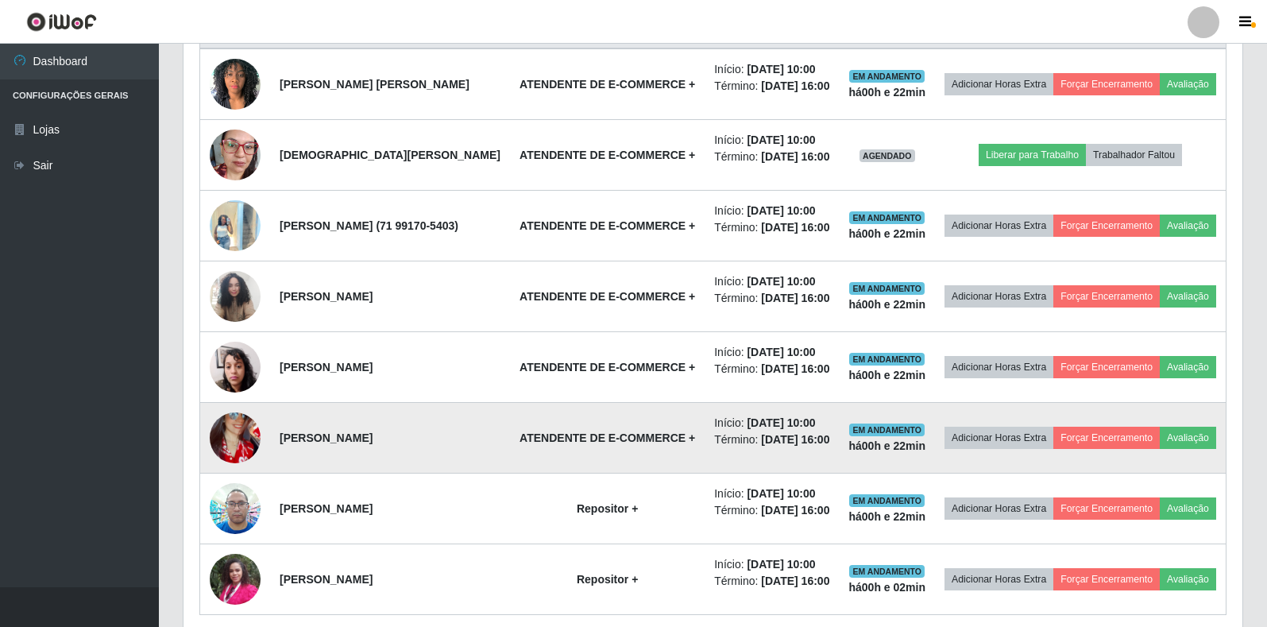
click at [234, 492] on img at bounding box center [235, 438] width 51 height 110
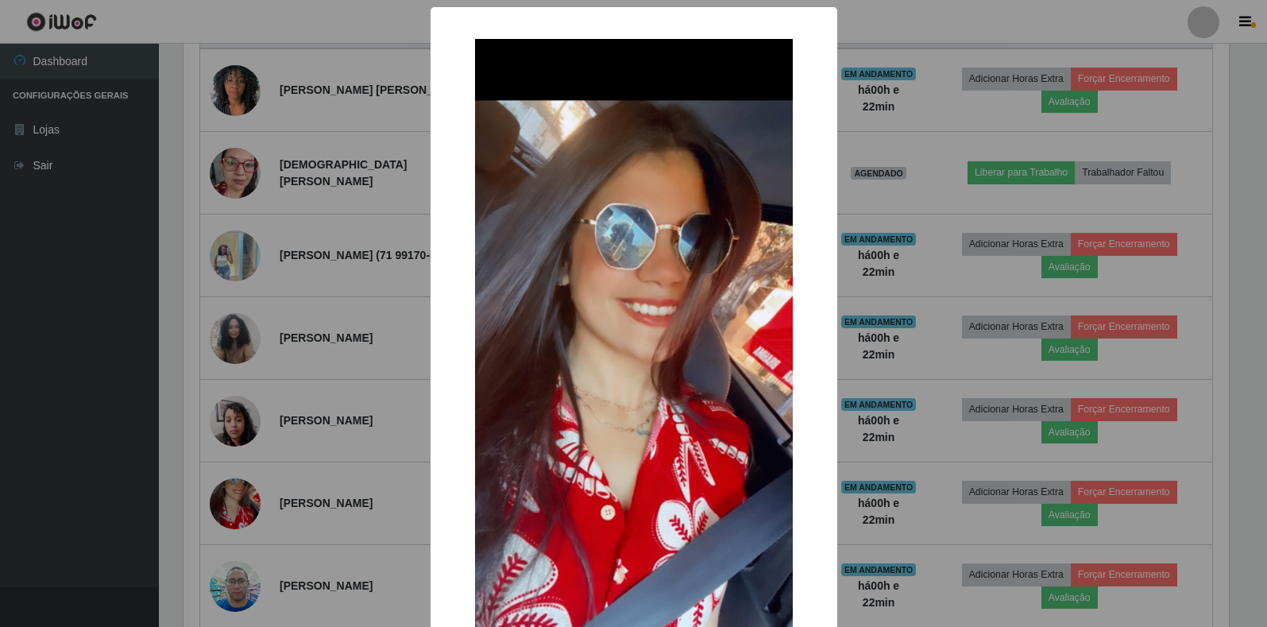
scroll to position [330, 1049]
click at [398, 25] on div "× OK Cancel" at bounding box center [635, 313] width 1271 height 627
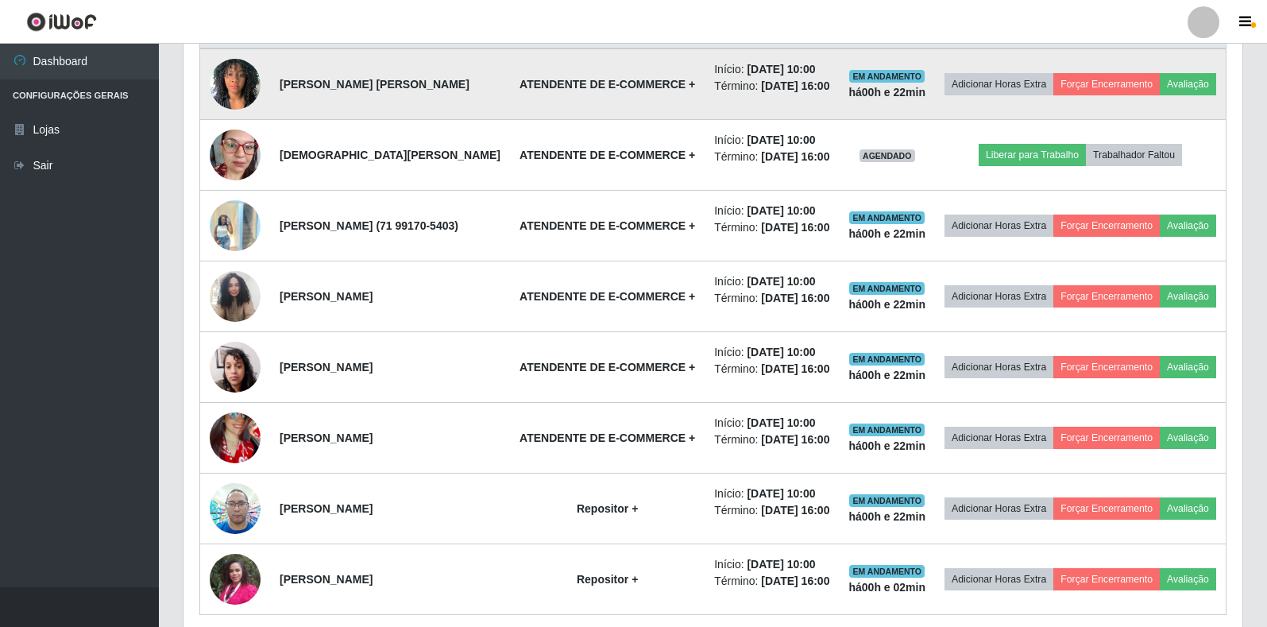
scroll to position [330, 1059]
